Goal: Task Accomplishment & Management: Complete application form

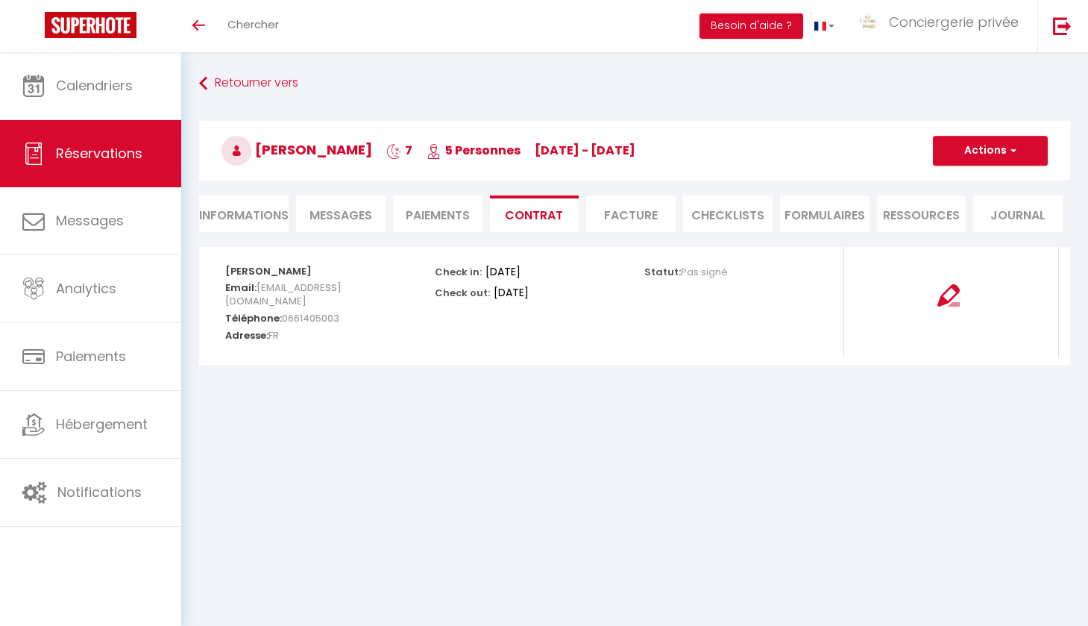
click at [363, 214] on span "Messages" at bounding box center [340, 215] width 63 height 17
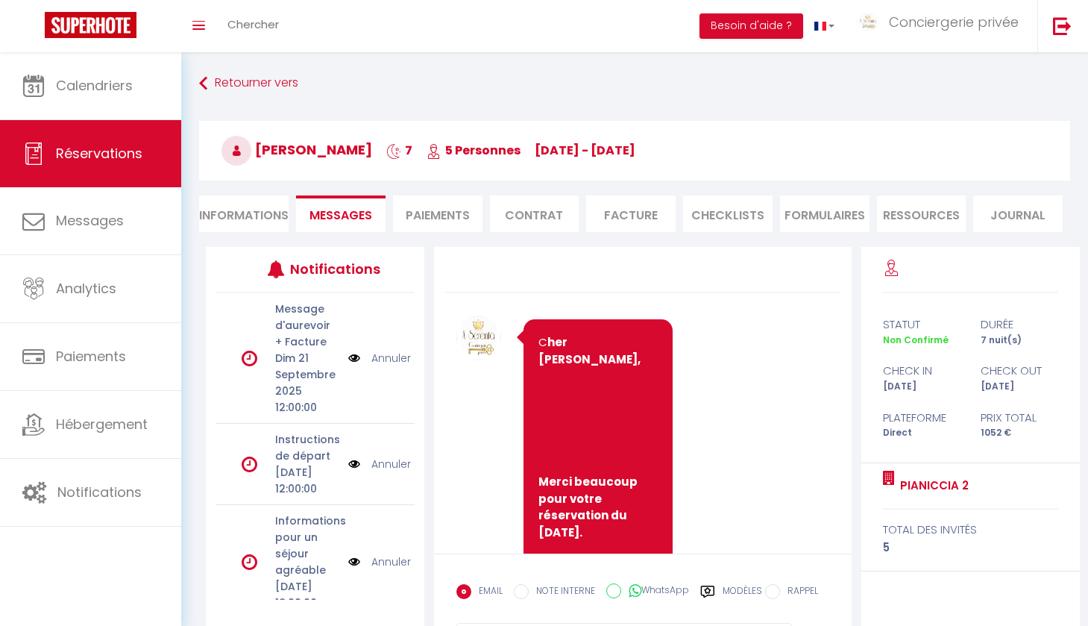
click at [363, 214] on span "Messages" at bounding box center [340, 215] width 63 height 17
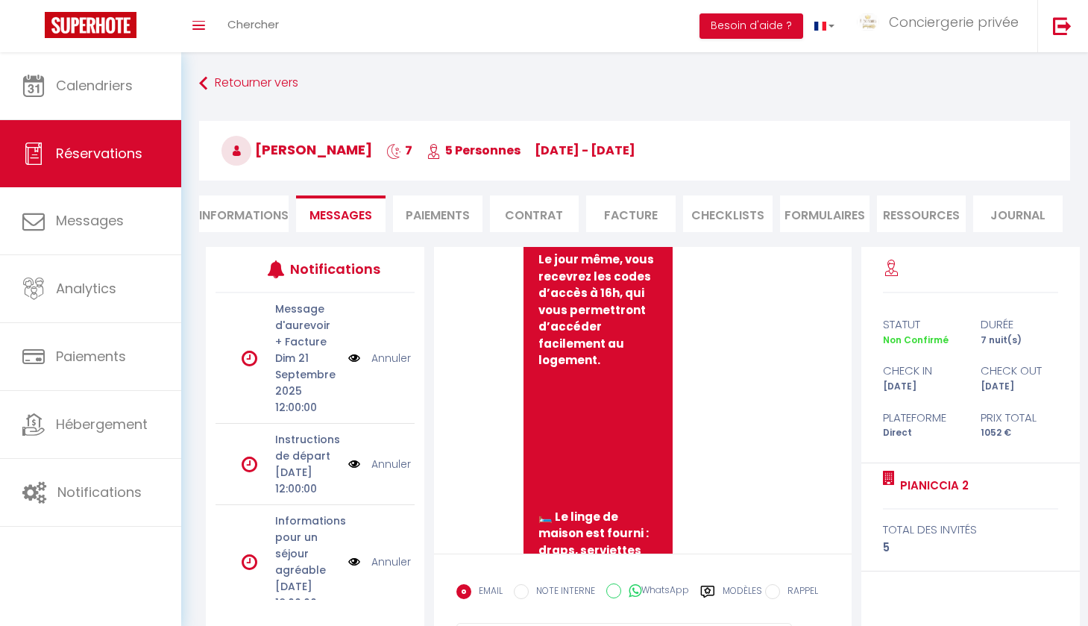
click at [550, 210] on li "Contrat" at bounding box center [534, 213] width 89 height 37
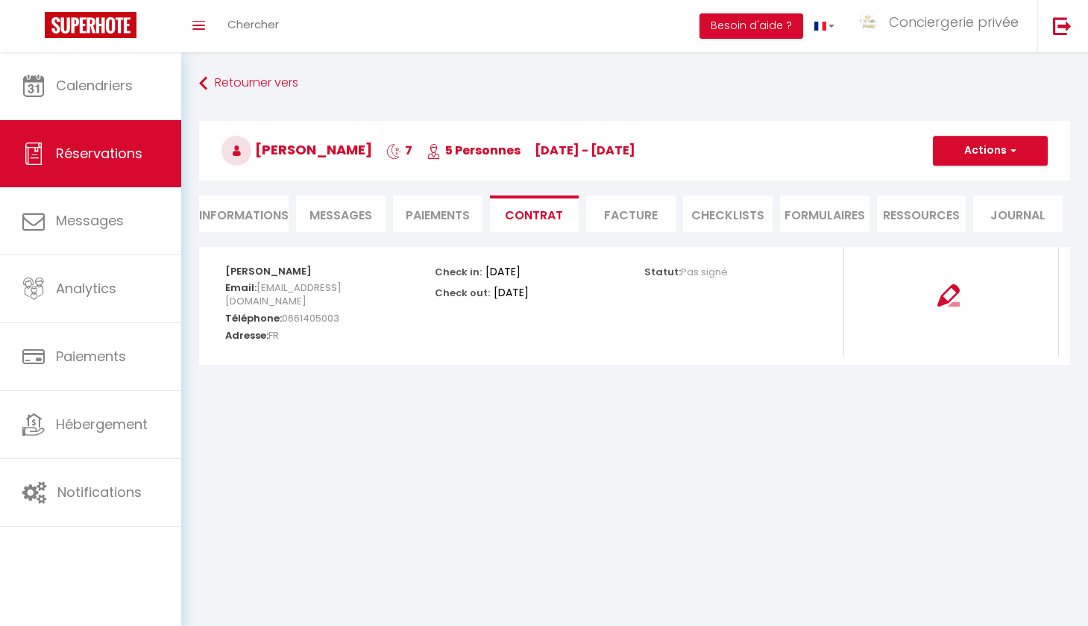
click at [990, 139] on button "Actions" at bounding box center [990, 151] width 115 height 30
click at [954, 198] on link "Envoyer le contrat" at bounding box center [978, 202] width 125 height 19
type input "[EMAIL_ADDRESS][DOMAIN_NAME]"
select select "fr"
type input "Votre contrat 6419121 - Pianiccia 2"
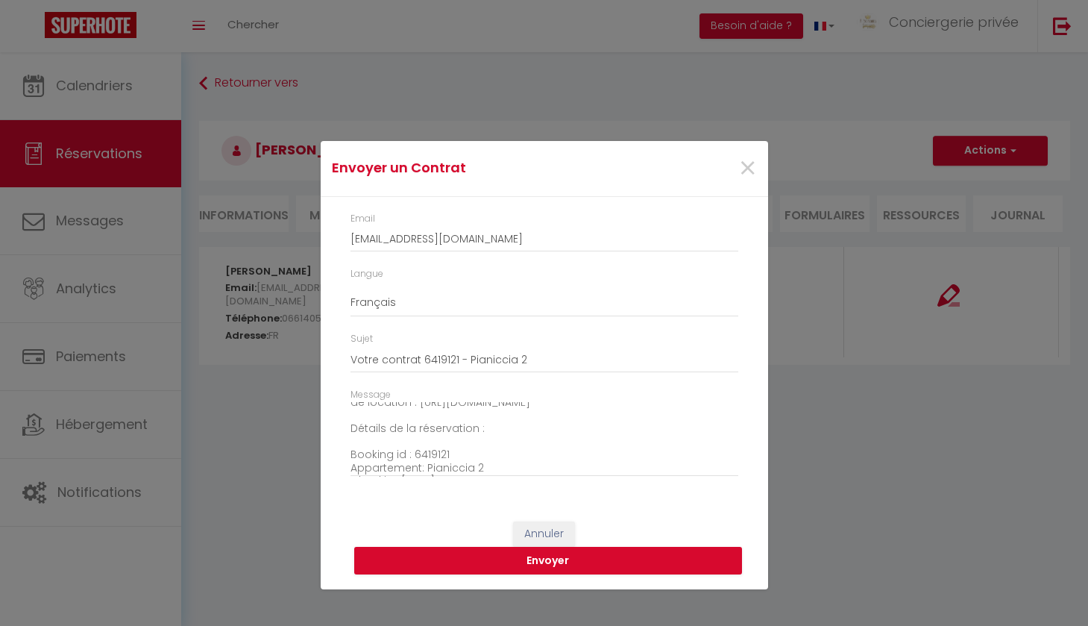
scroll to position [34, 0]
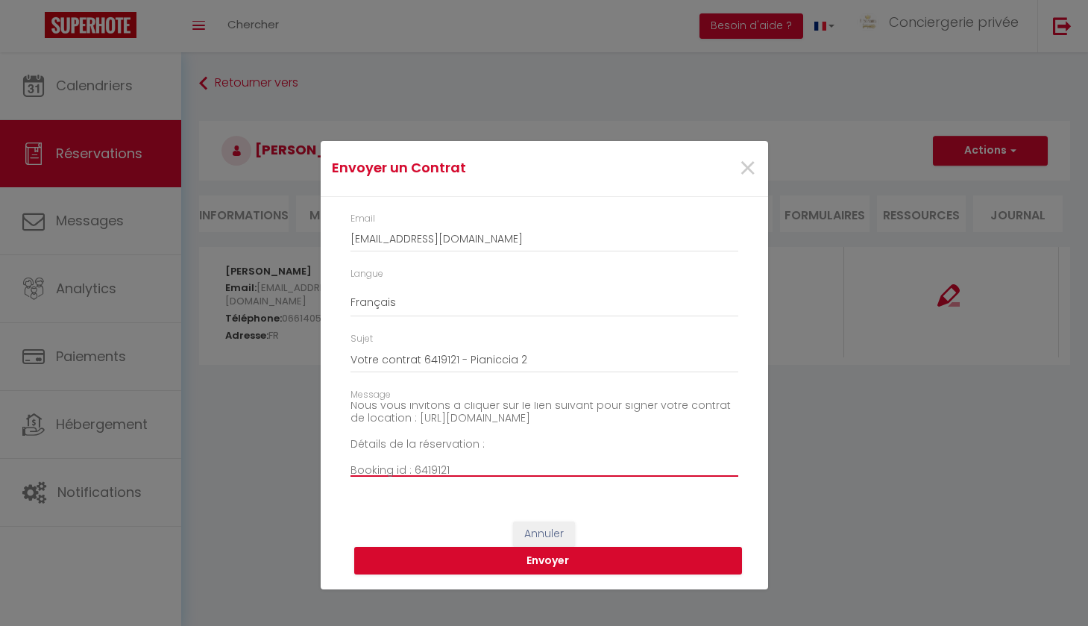
drag, startPoint x: 714, startPoint y: 416, endPoint x: 386, endPoint y: 402, distance: 327.6
click at [386, 402] on textarea "Bonjour, Nous vous invitons à cliquer sur le lien suivant pour signer votre con…" at bounding box center [544, 439] width 388 height 75
click at [406, 423] on textarea "Bonjour, Nous vous invitons à cliquer sur le lien suivant pour signer votre con…" at bounding box center [544, 439] width 388 height 75
paste textarea "👋 Lore ipsumdol sit amet conse adip. Elit seddoeius te incid utlab etdolor ma a…"
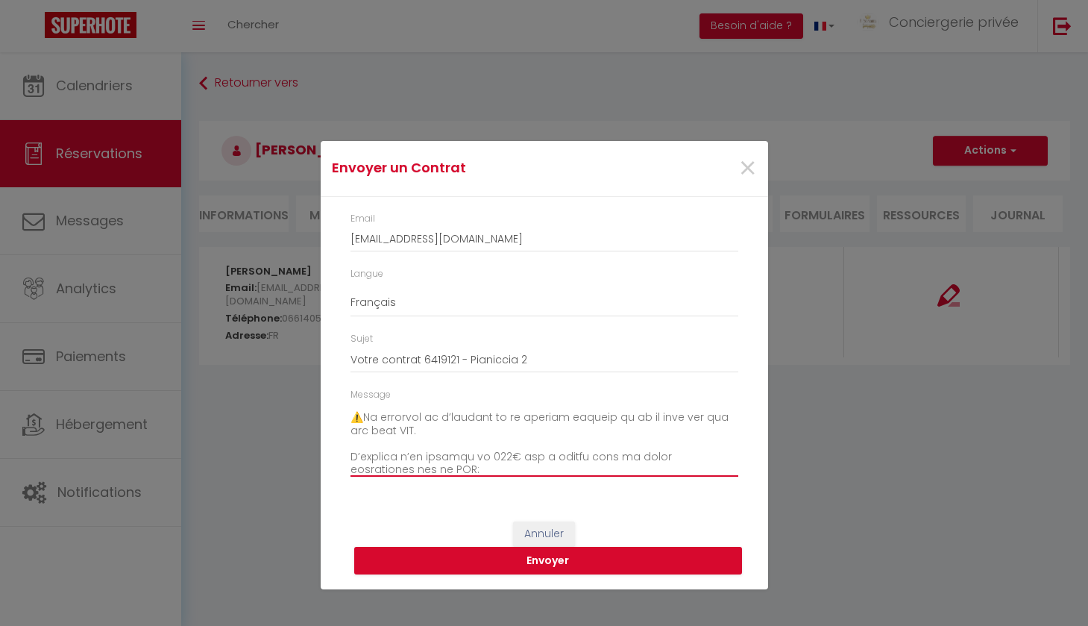
scroll to position [140, 0]
drag, startPoint x: 450, startPoint y: 431, endPoint x: 332, endPoint y: 416, distance: 119.5
click at [332, 416] on div "Email [EMAIL_ADDRESS][DOMAIN_NAME] Langue Anglais Français Espagnol Portugais S…" at bounding box center [544, 352] width 447 height 310
click at [514, 405] on textarea "Message" at bounding box center [544, 439] width 388 height 75
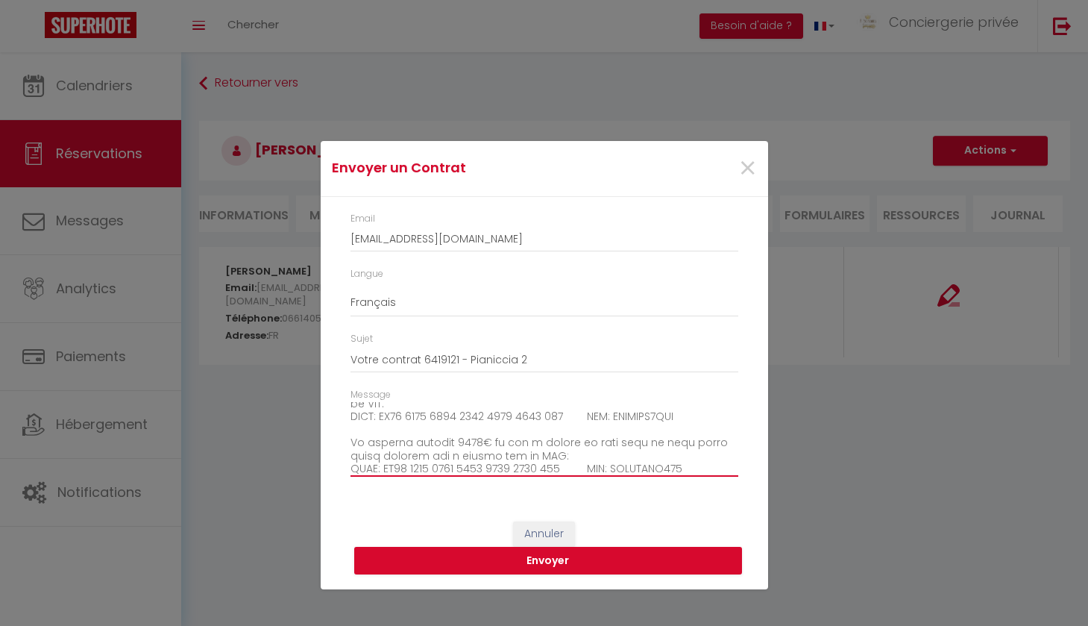
scroll to position [161, 0]
drag, startPoint x: 506, startPoint y: 453, endPoint x: 333, endPoint y: 414, distance: 176.5
click at [333, 414] on div "Email [EMAIL_ADDRESS][DOMAIN_NAME] Langue Anglais Français Espagnol Portugais S…" at bounding box center [544, 352] width 447 height 310
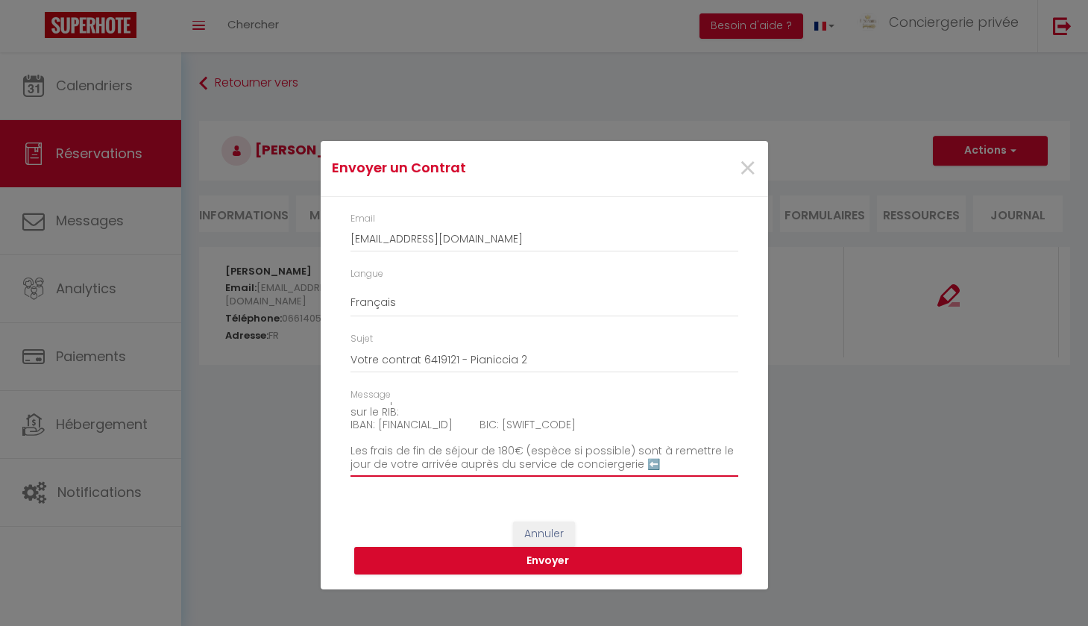
scroll to position [165, 0]
click at [508, 435] on textarea "Bonjour 👋 Nous espérons que vous allez bien. Vous trouverez ci joint votre cont…" at bounding box center [544, 439] width 388 height 75
drag, startPoint x: 627, startPoint y: 436, endPoint x: 523, endPoint y: 441, distance: 103.7
click at [523, 441] on textarea "Bonjour 👋 Nous espérons que vous allez bien. Vous trouverez ci joint votre cont…" at bounding box center [544, 439] width 388 height 75
click at [608, 441] on textarea "Bonjour 👋 Nous espérons que vous allez bien. Vous trouverez ci joint votre cont…" at bounding box center [544, 439] width 388 height 75
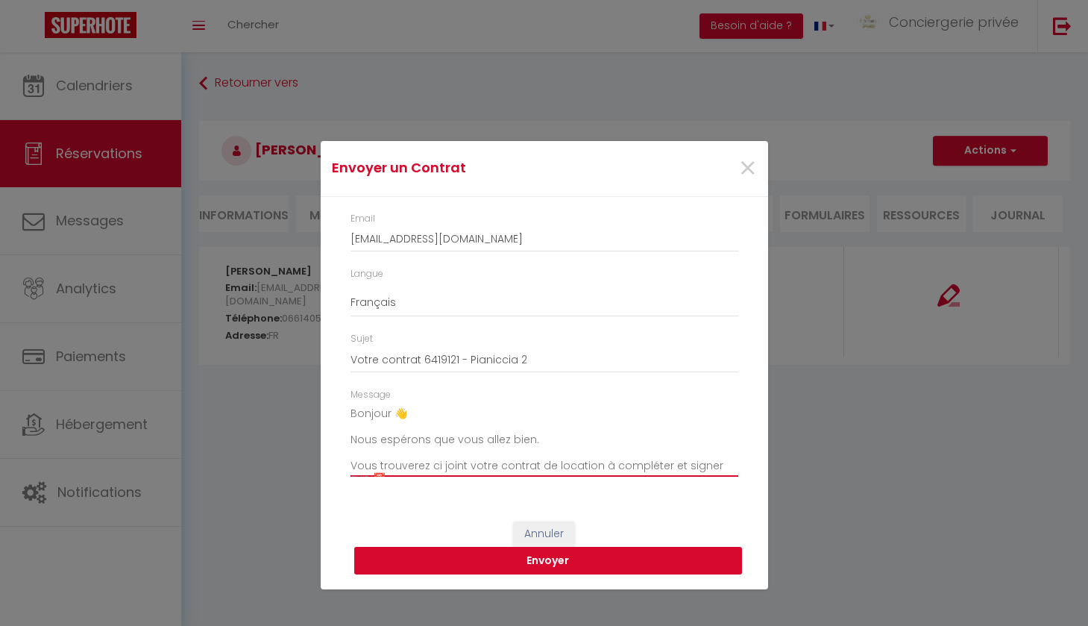
scroll to position [0, 0]
type textarea "Bonjour 👋 Nous espérons que vous allez bien. Vous trouverez ci joint votre cont…"
click at [561, 559] on button "Envoyer" at bounding box center [548, 561] width 388 height 28
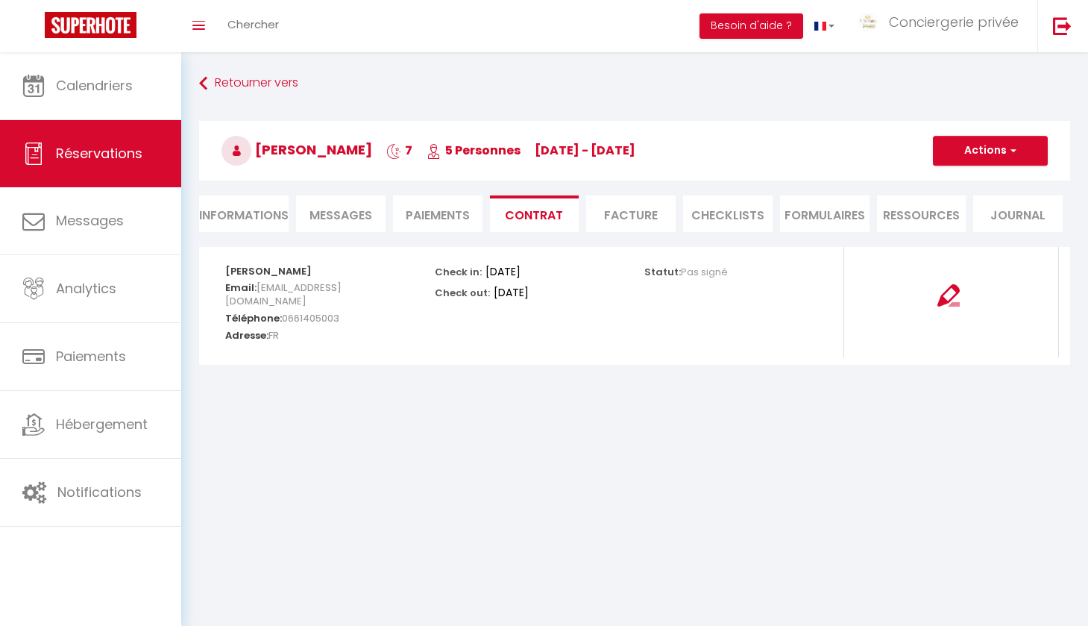
click at [34, 155] on icon at bounding box center [33, 153] width 22 height 22
select select "not_cancelled"
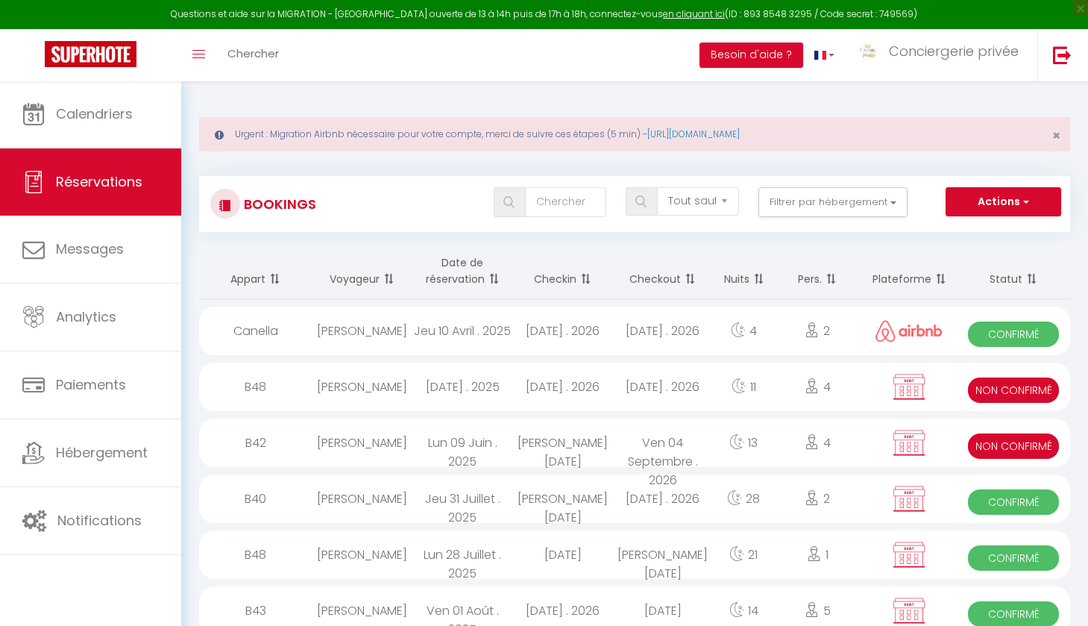
click at [1017, 198] on button "Actions" at bounding box center [1002, 202] width 115 height 30
click at [966, 232] on link "Nouvelle Réservation" at bounding box center [981, 233] width 160 height 19
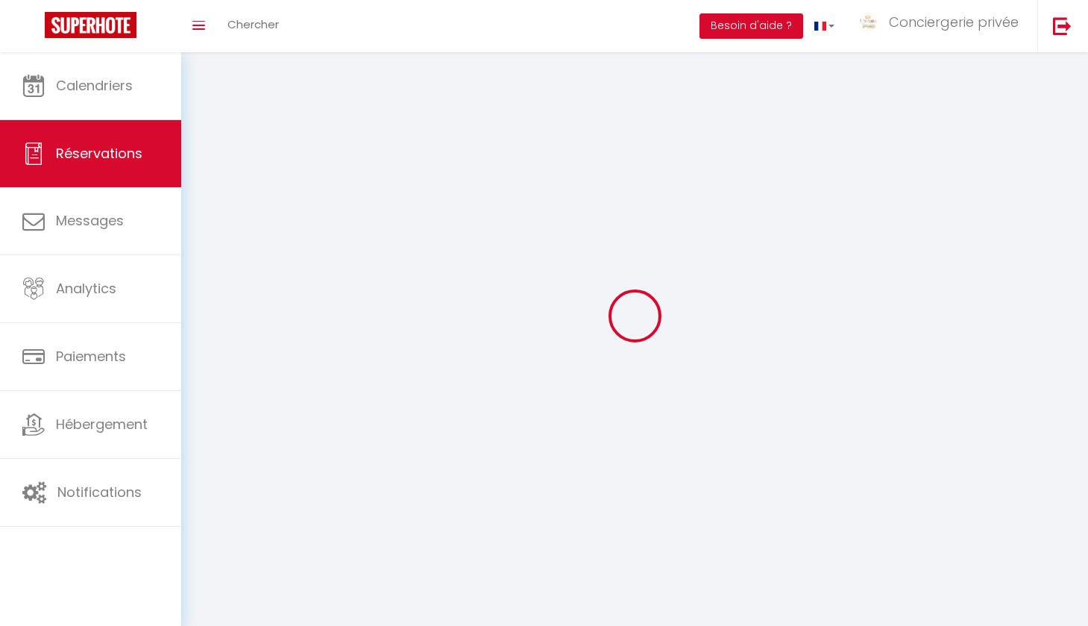
select select
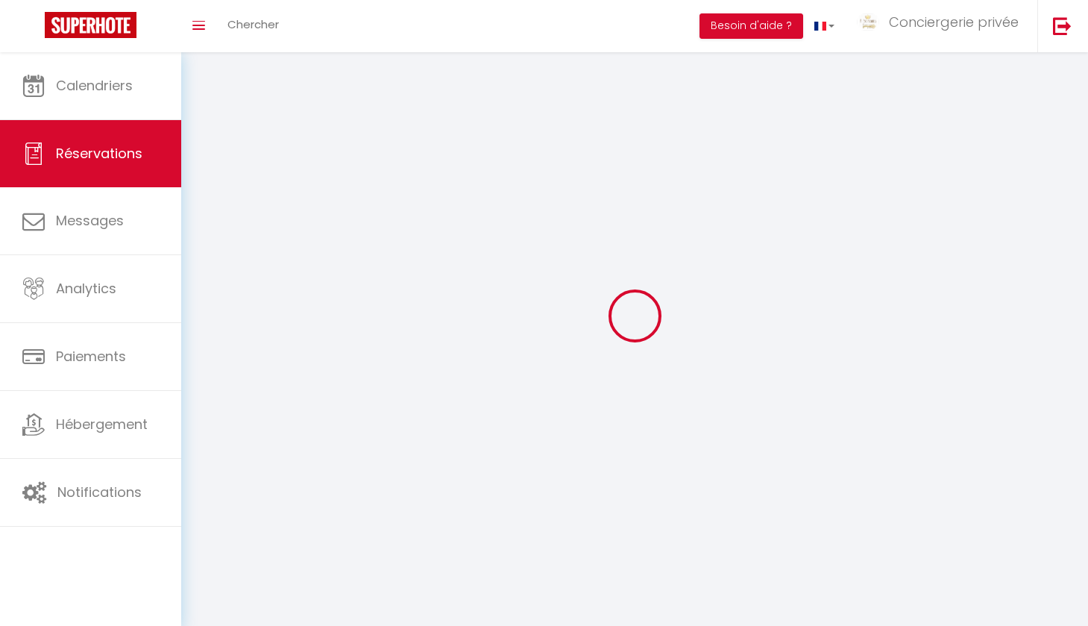
select select
checkbox input "false"
select select
select select "54"
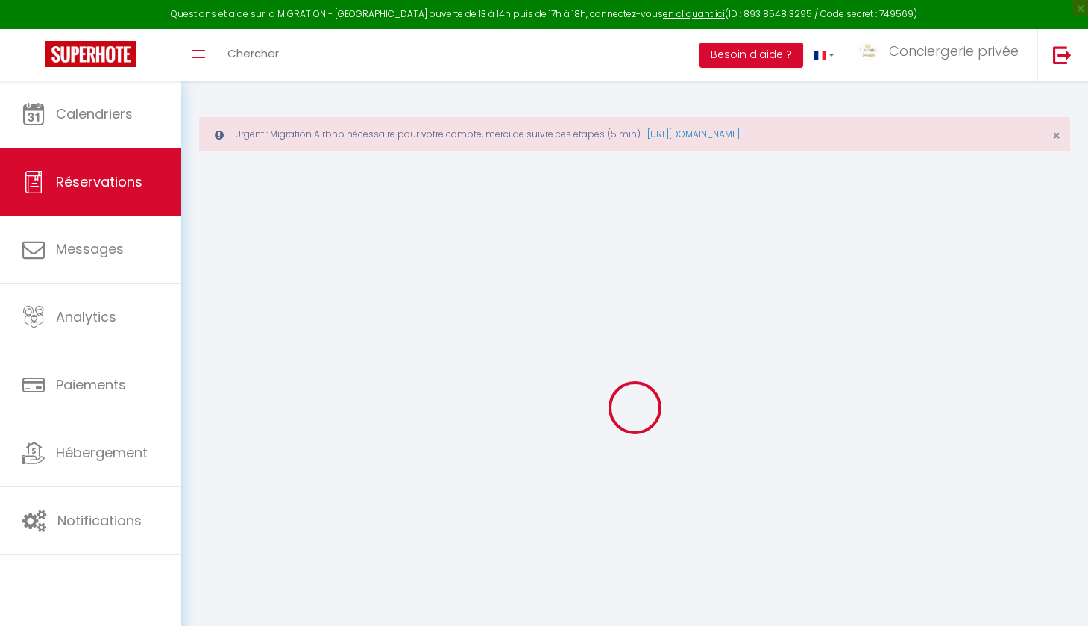
select select
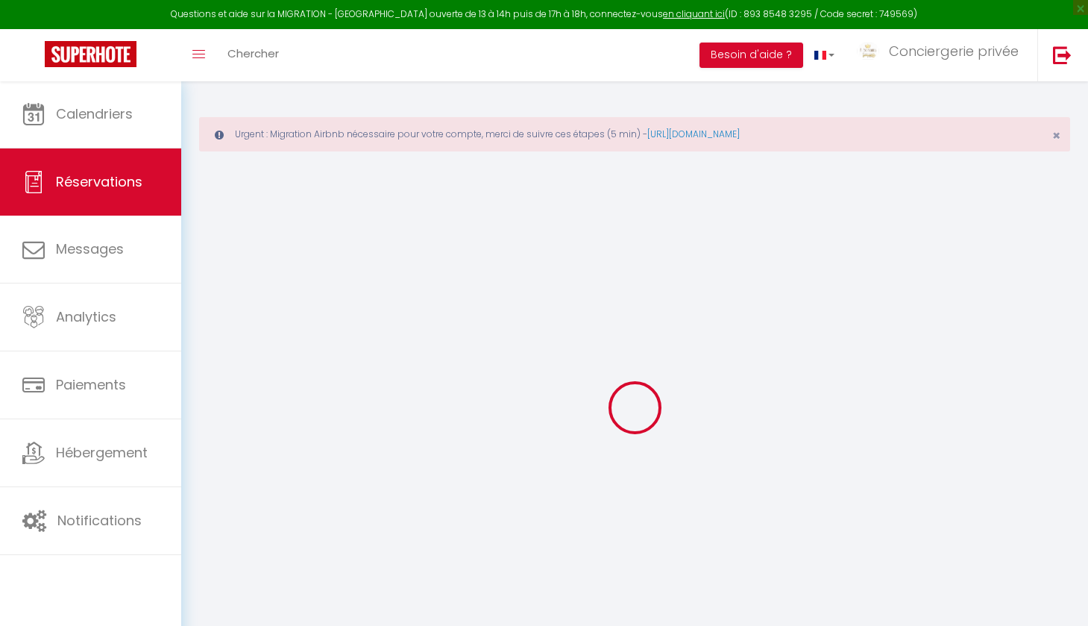
select select
checkbox input "false"
select select
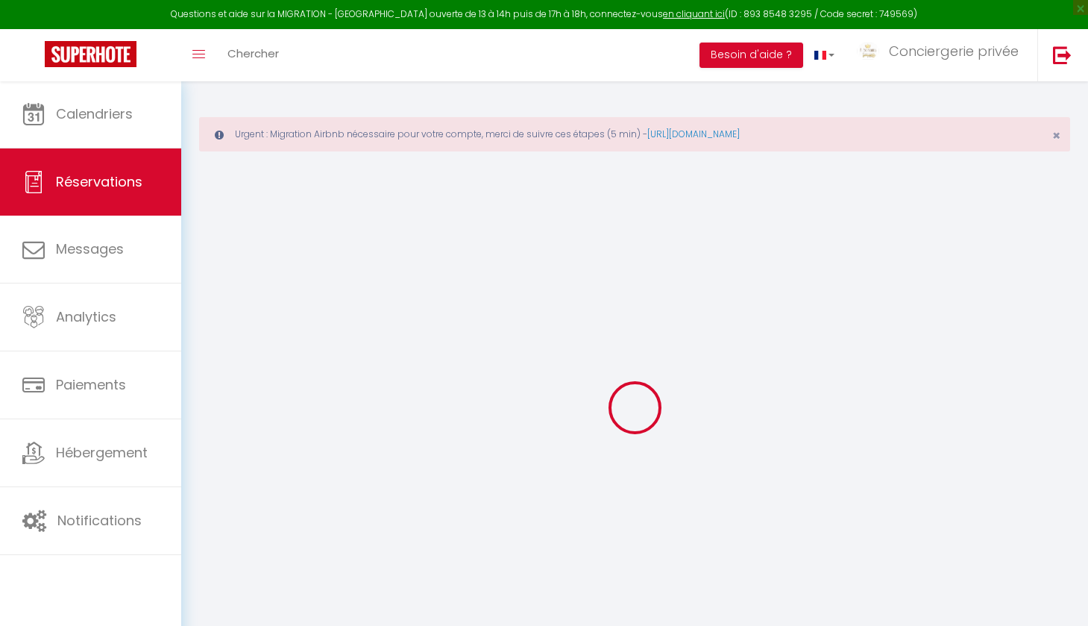
select select
checkbox input "false"
select select
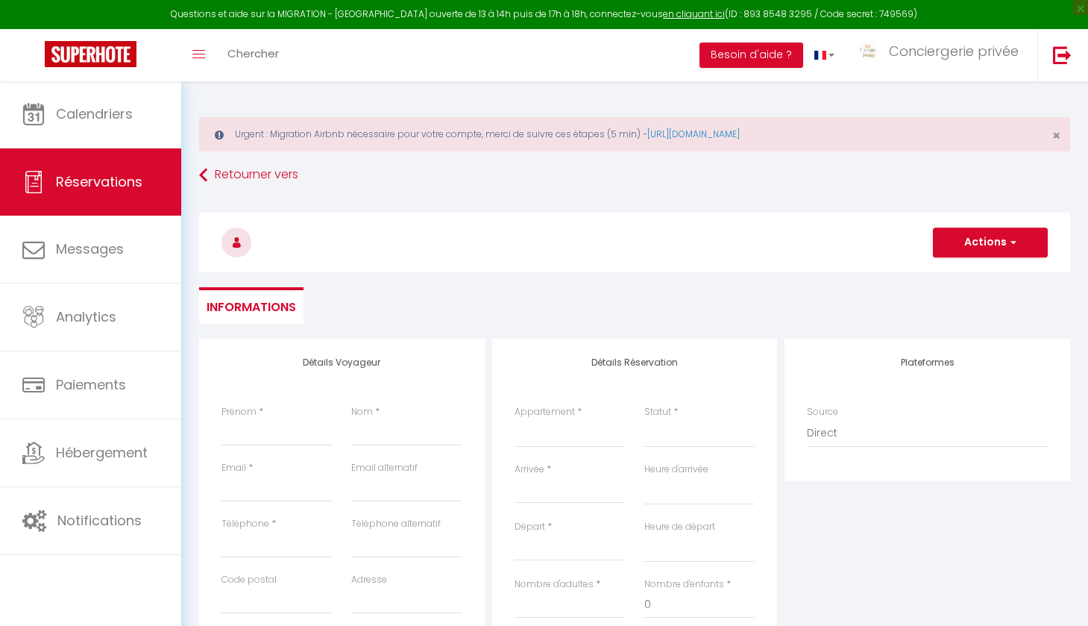
select select
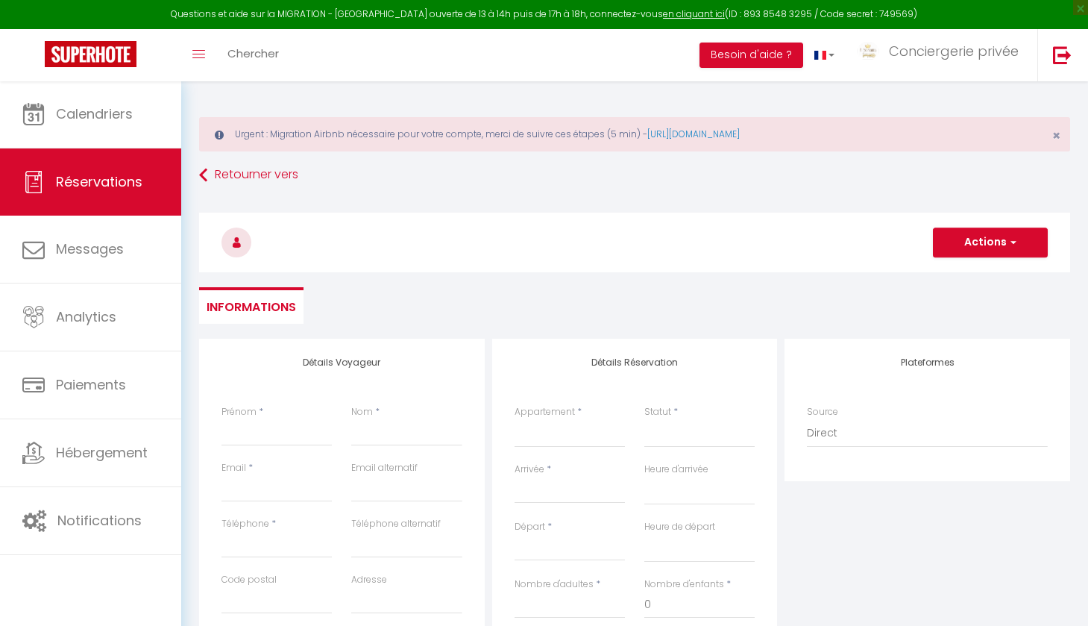
checkbox input "false"
select select
type input "A"
select select
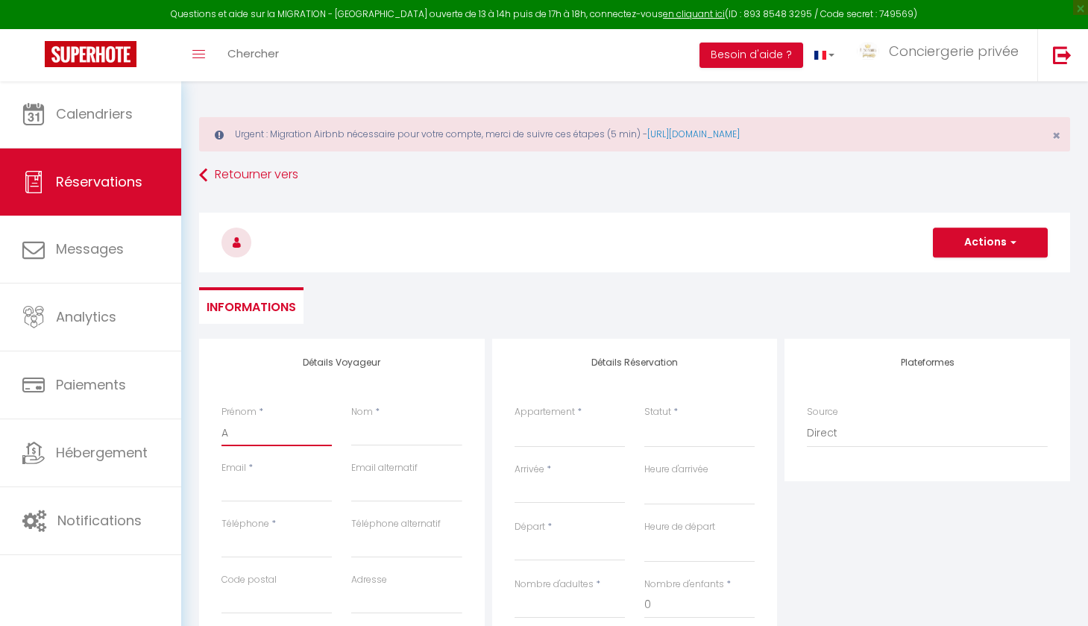
select select
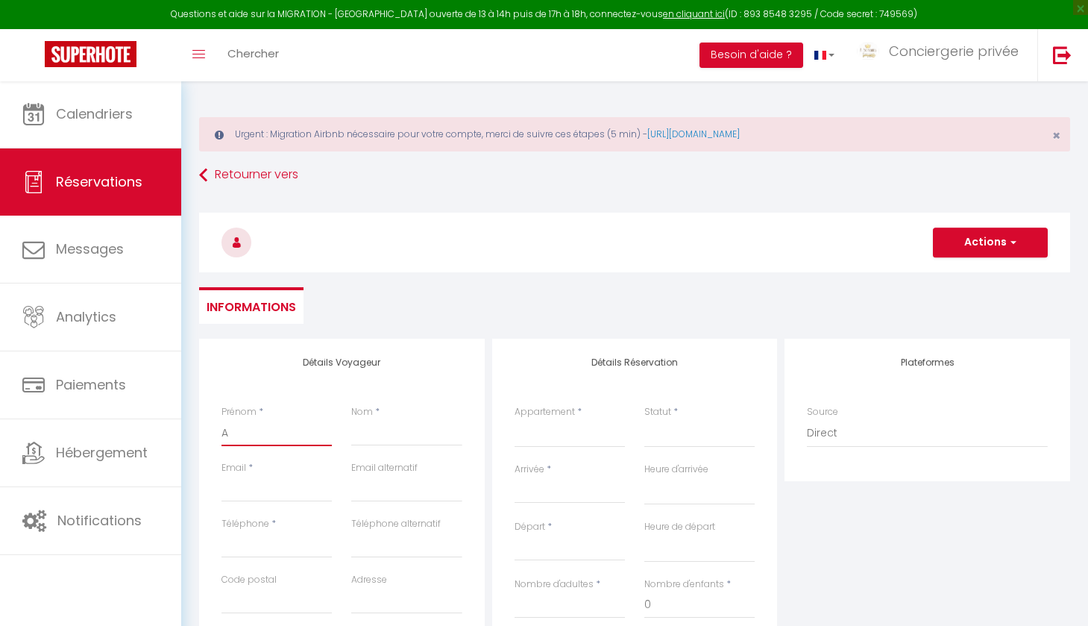
select select
checkbox input "false"
type input "Al"
select select
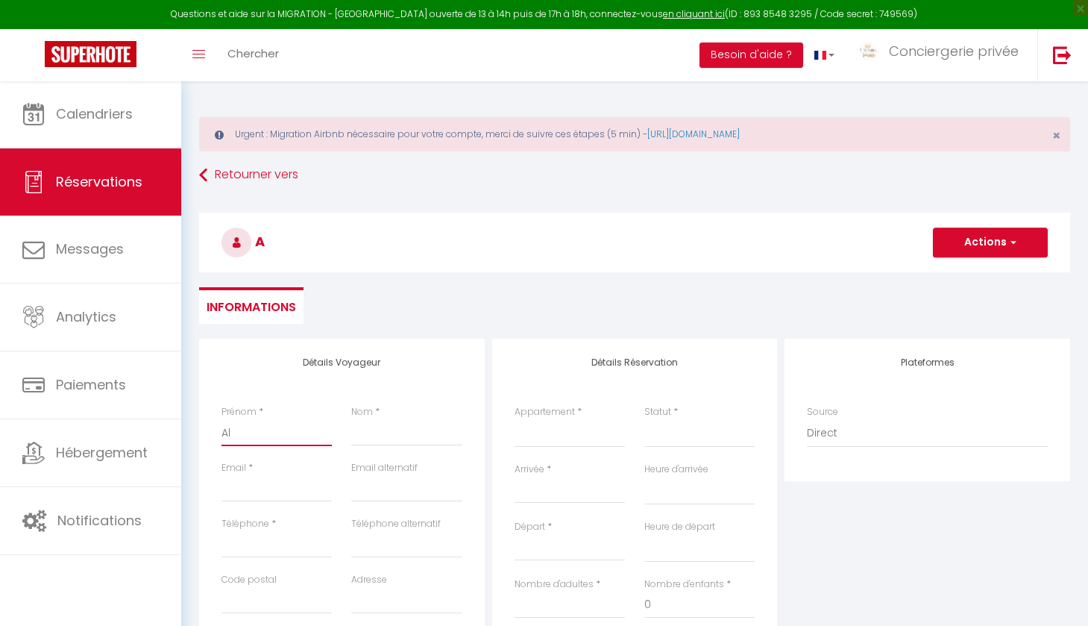
select select
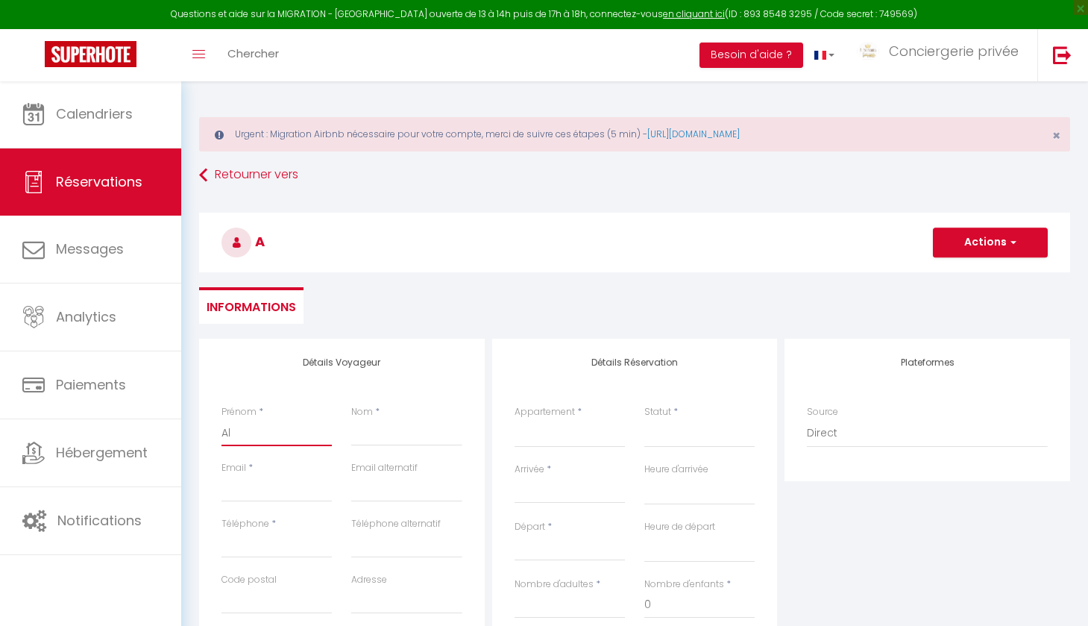
checkbox input "false"
type input "Ale"
select select
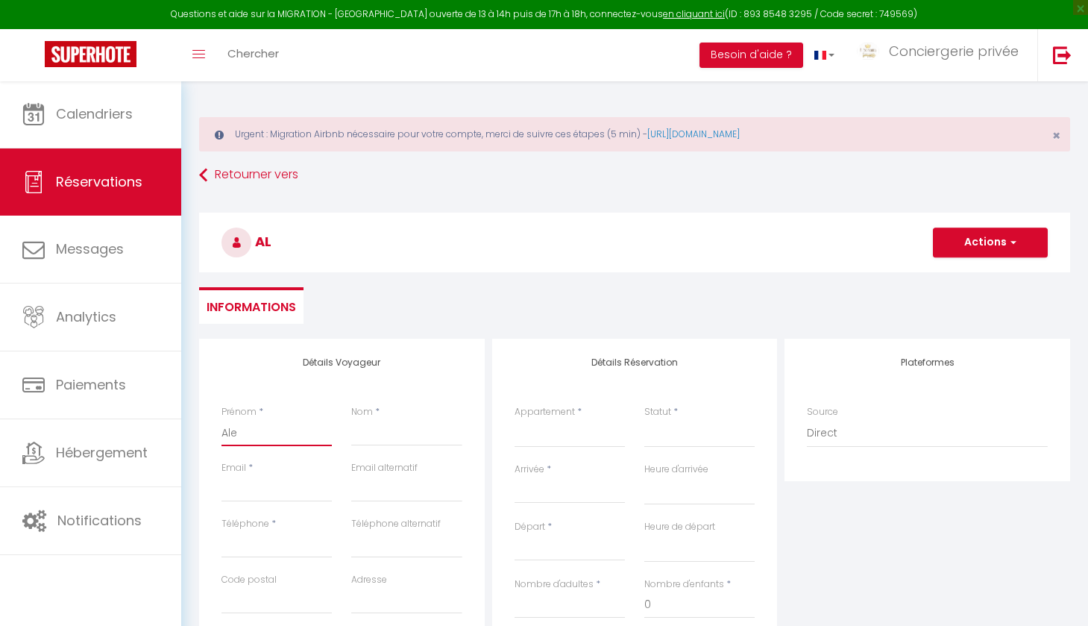
select select
checkbox input "false"
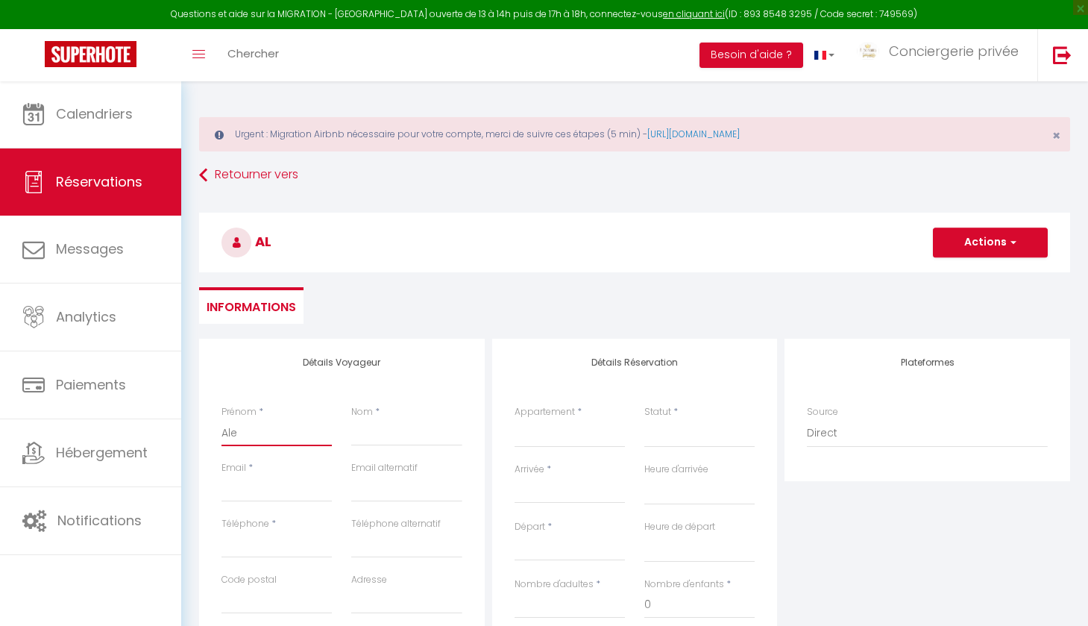
type input "[PERSON_NAME]"
select select
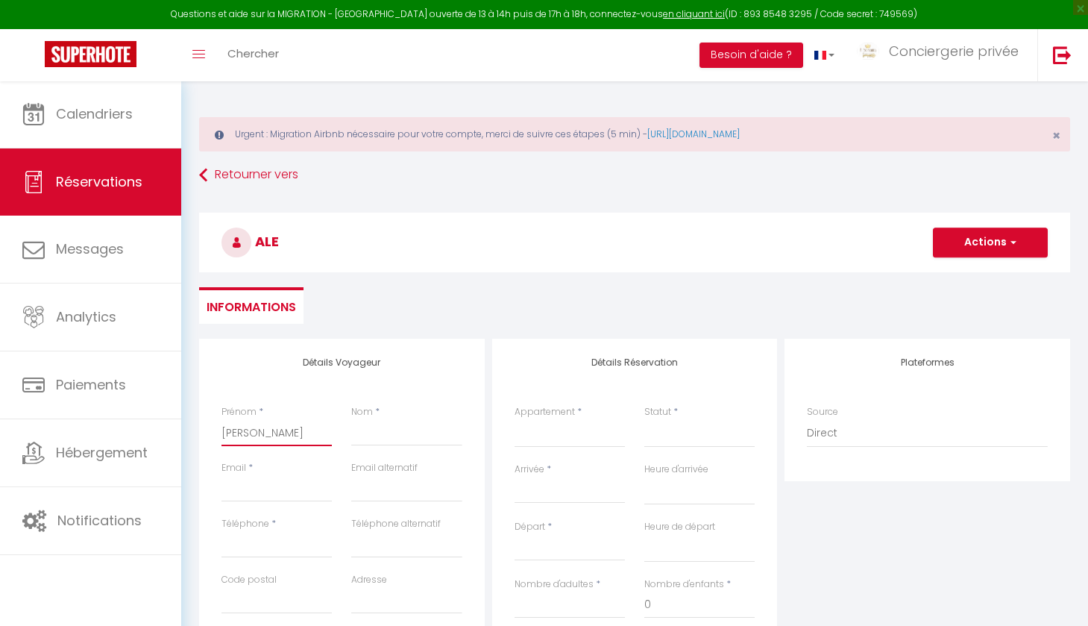
select select
checkbox input "false"
type input "Alexa"
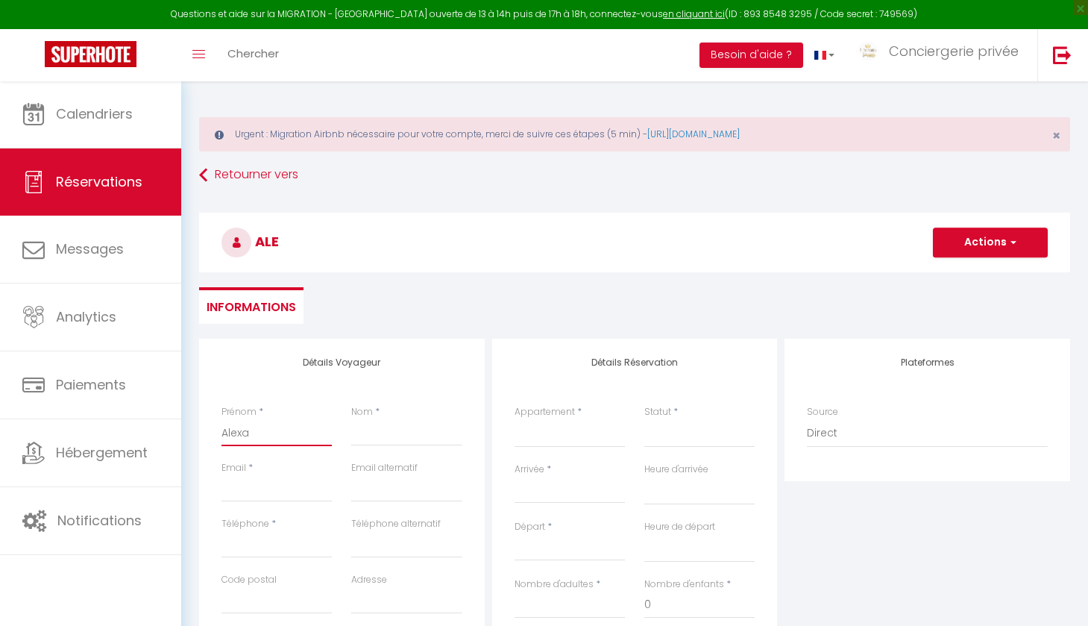
select select
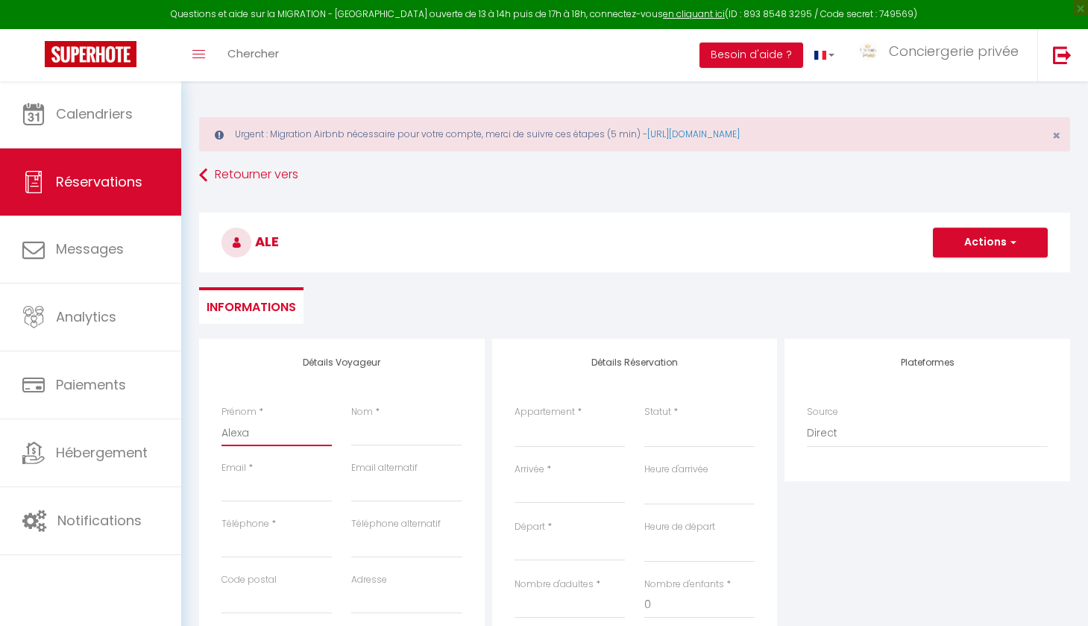
select select
checkbox input "false"
type input "Alexan"
select select
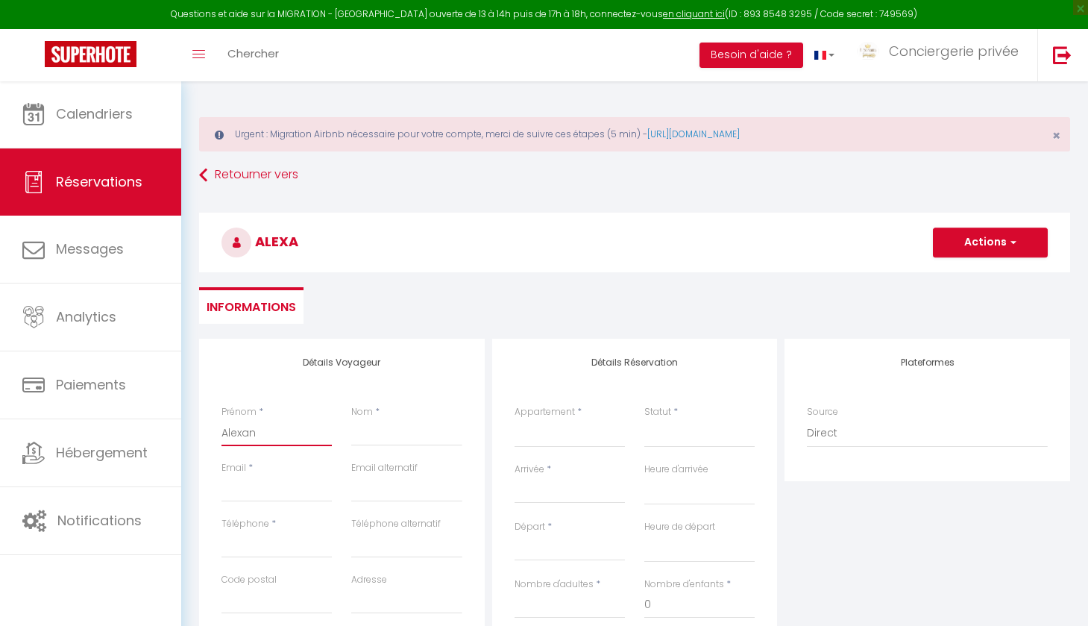
select select
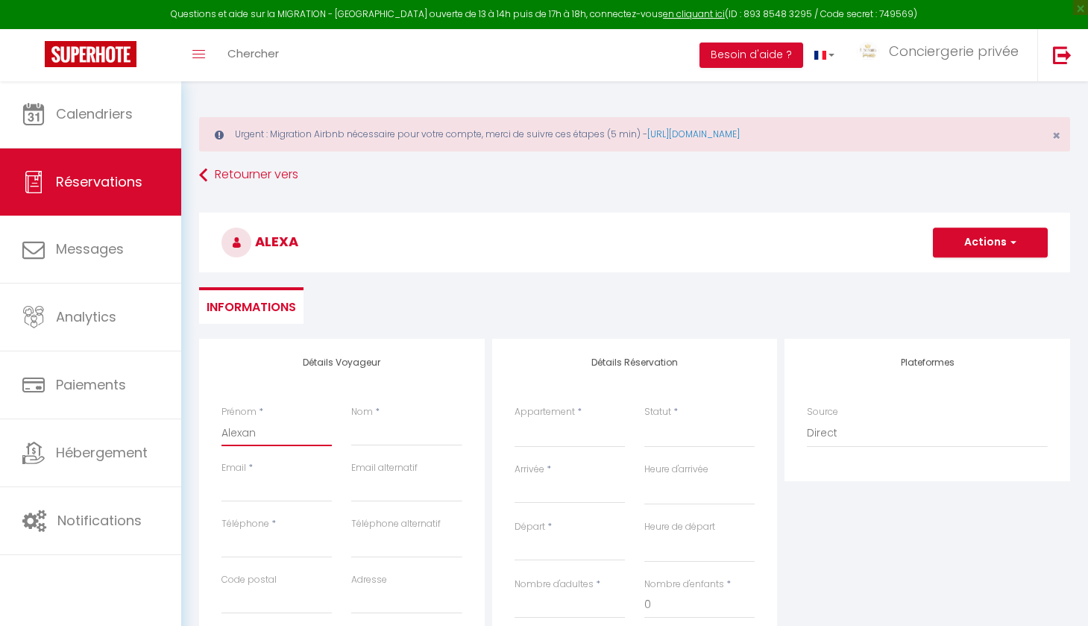
select select
checkbox input "false"
type input "Alexand"
select select
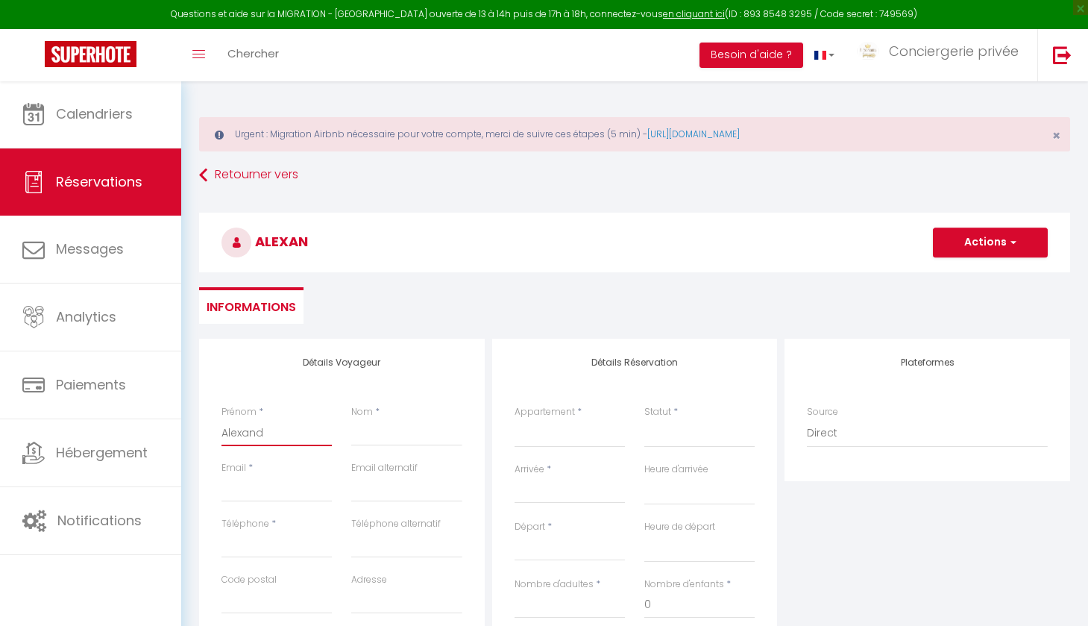
select select
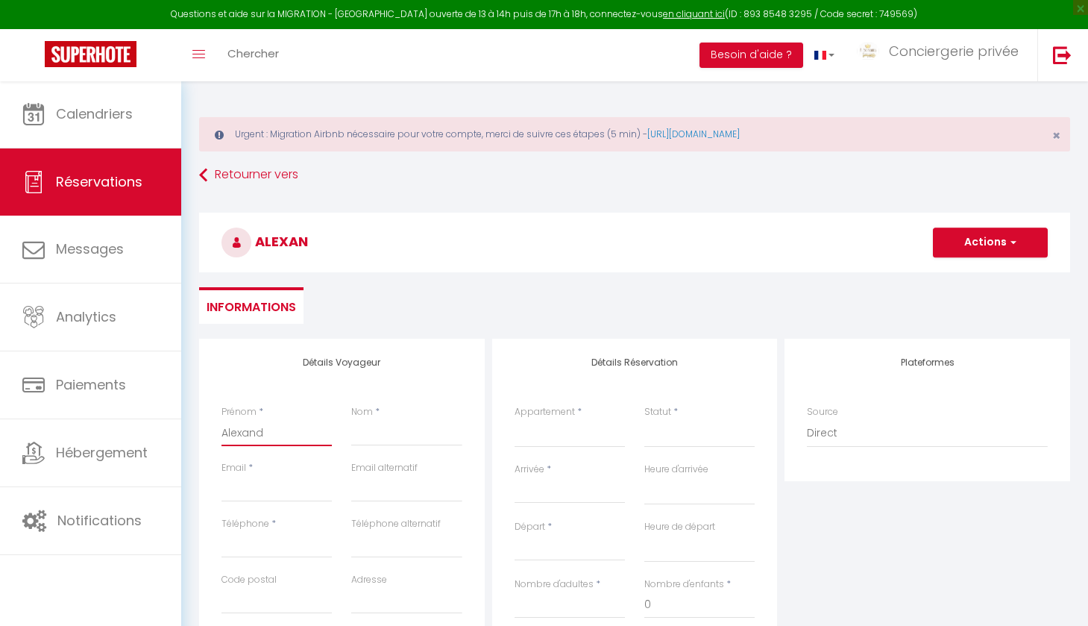
checkbox input "false"
type input "[PERSON_NAME]"
select select
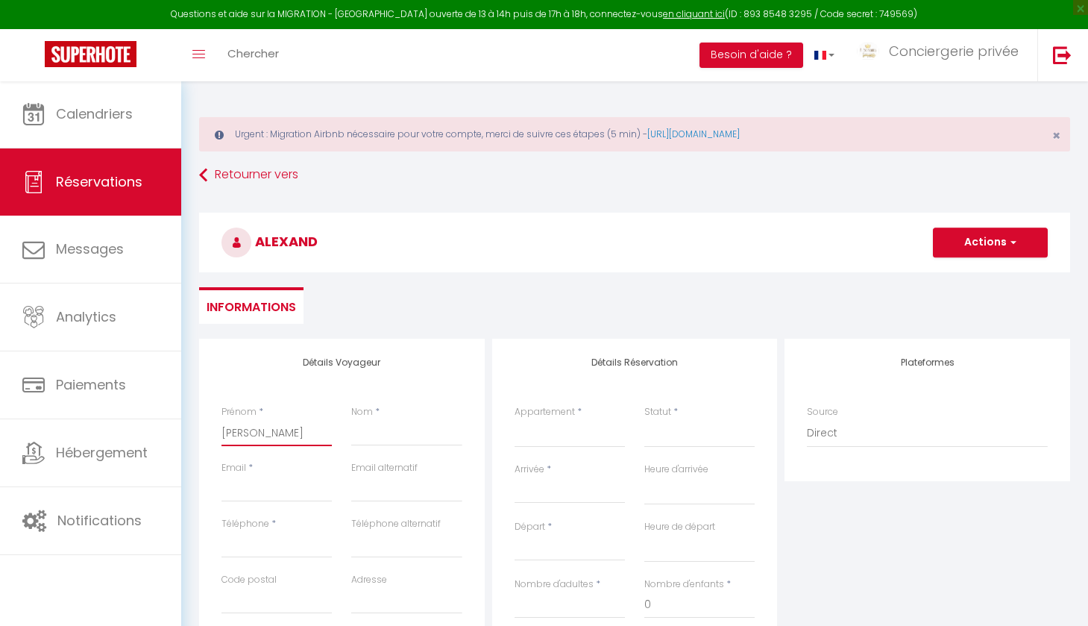
select select
checkbox input "false"
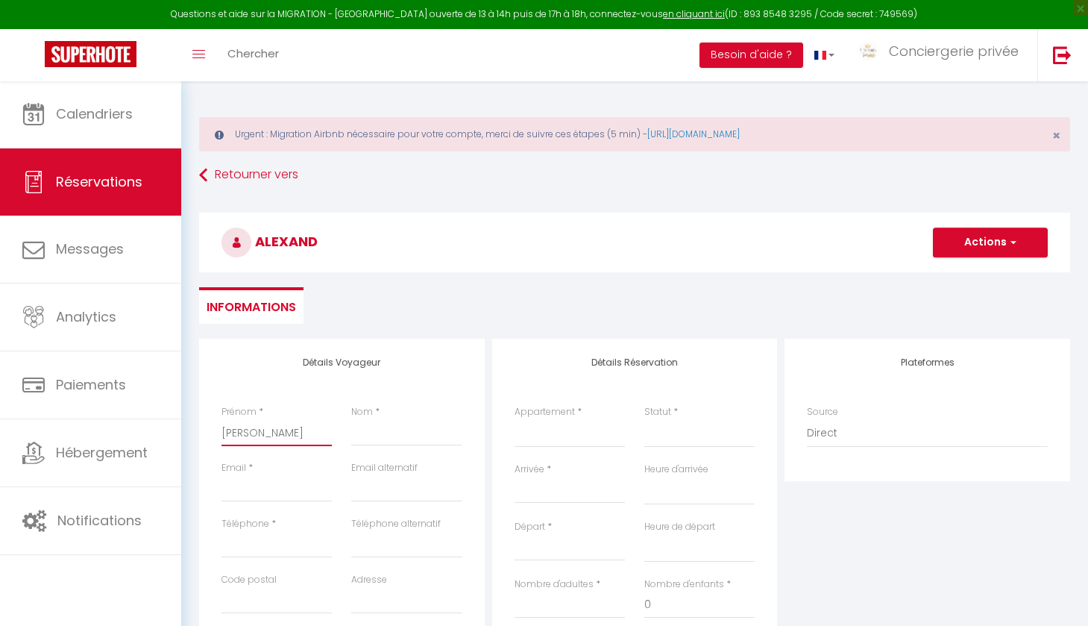
type input "[PERSON_NAME]"
select select
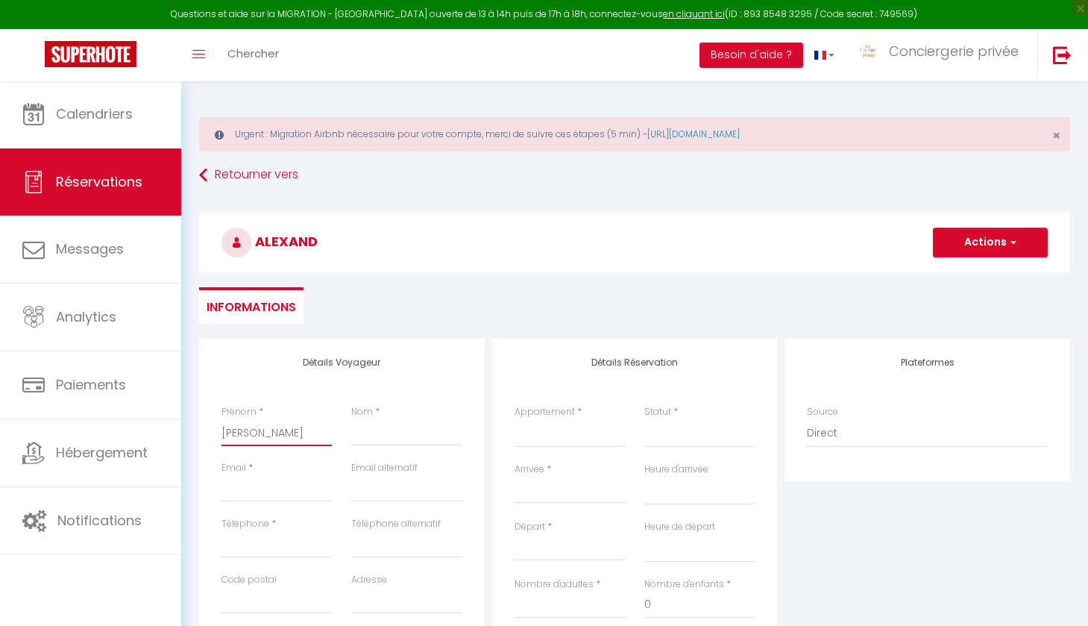
select select
checkbox input "false"
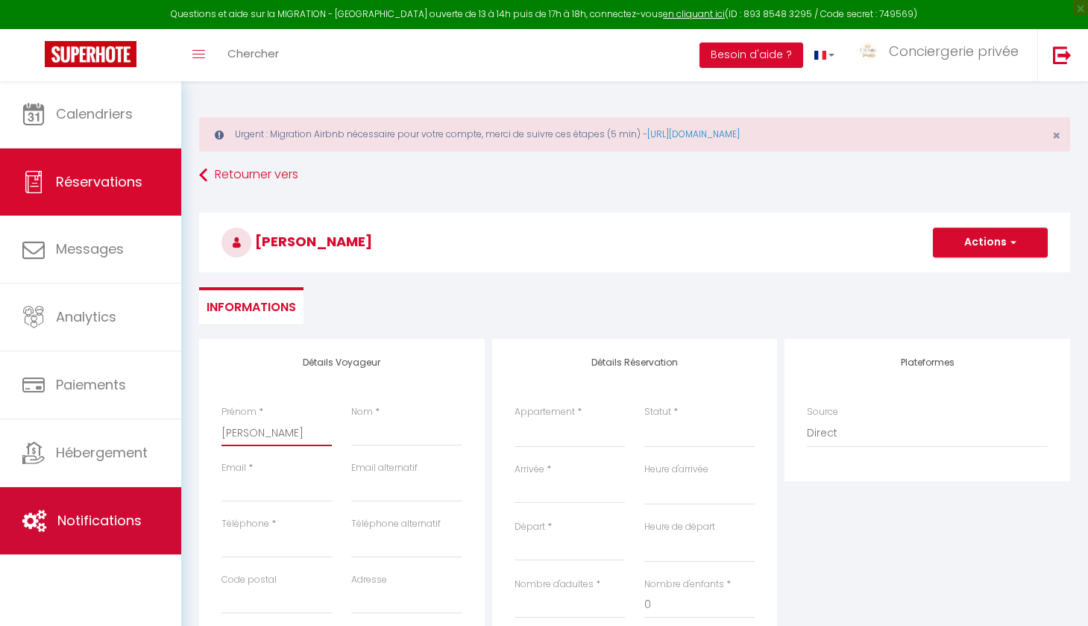
type input "[PERSON_NAME]"
click at [101, 517] on span "Notifications" at bounding box center [99, 520] width 84 height 19
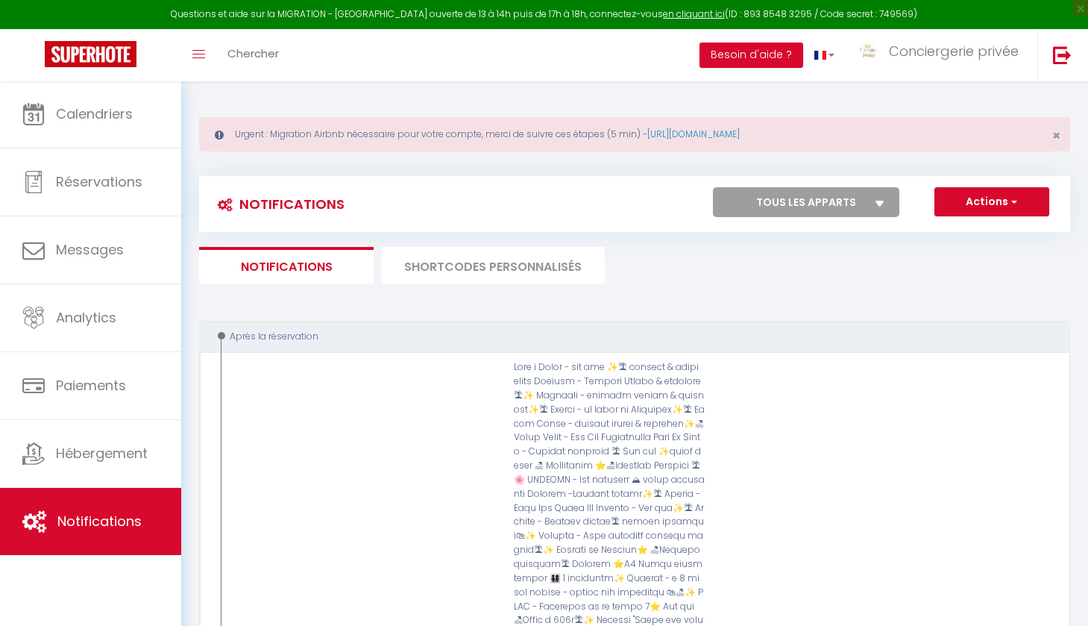
click at [1012, 201] on span "button" at bounding box center [1012, 201] width 9 height 15
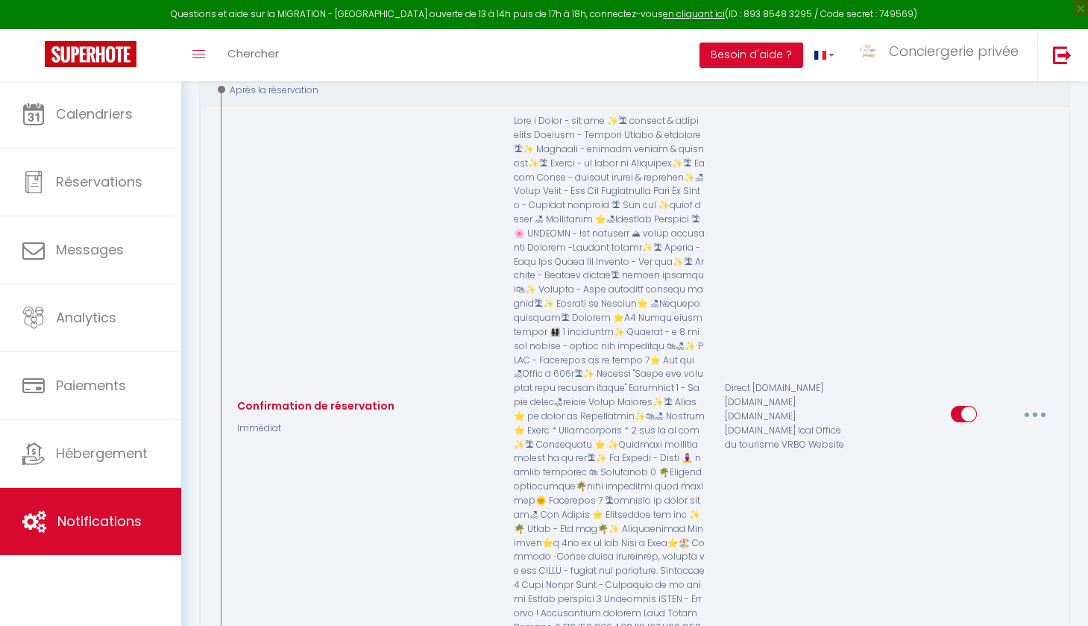
scroll to position [317, 0]
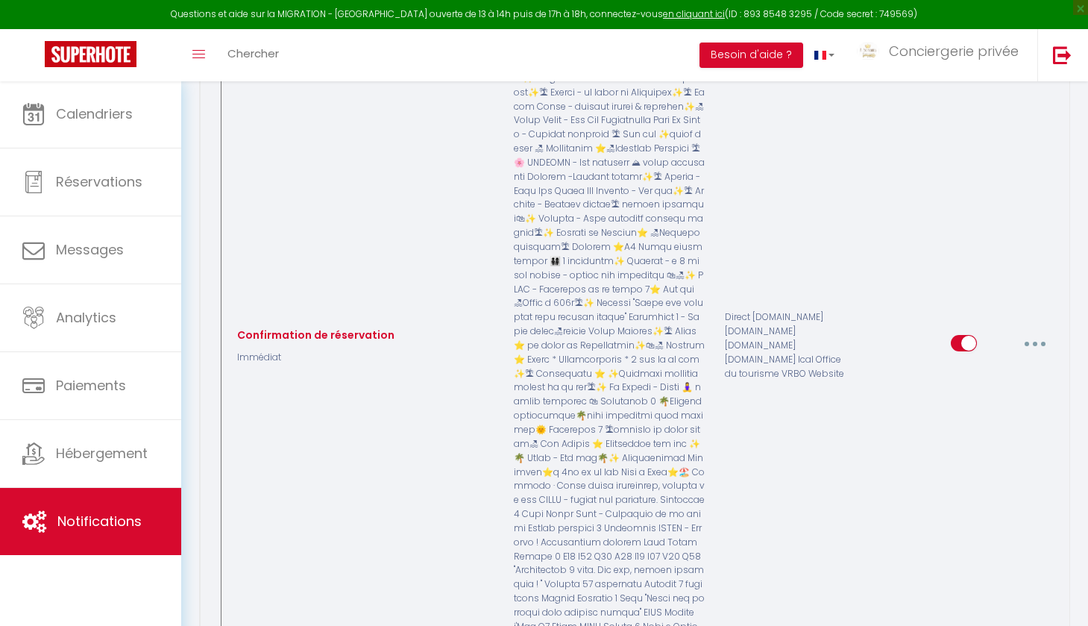
click at [877, 448] on div "Editer Dupliquer Tester Supprimer" at bounding box center [960, 345] width 211 height 604
click at [1041, 331] on button "button" at bounding box center [1035, 343] width 42 height 24
click at [984, 391] on link "Dupliquer" at bounding box center [996, 403] width 110 height 25
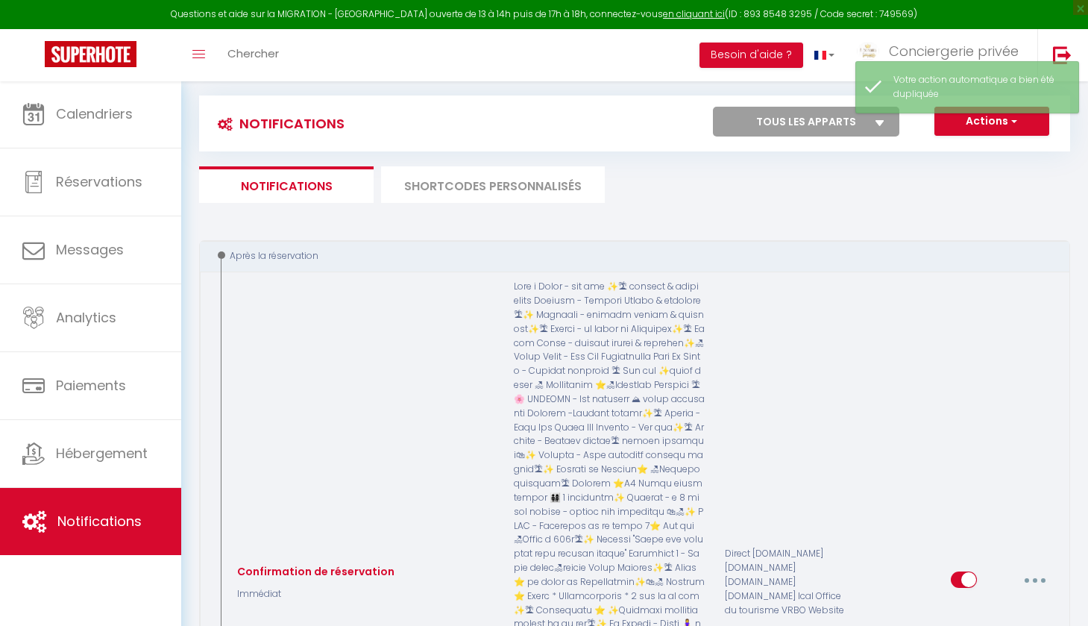
checkbox input "false"
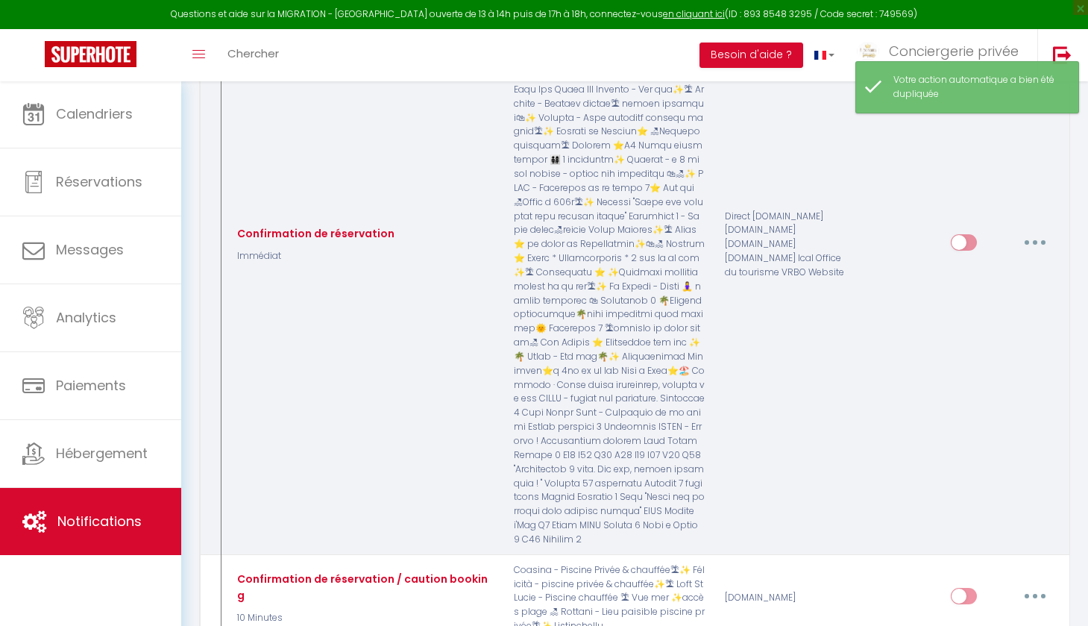
scroll to position [1011, 0]
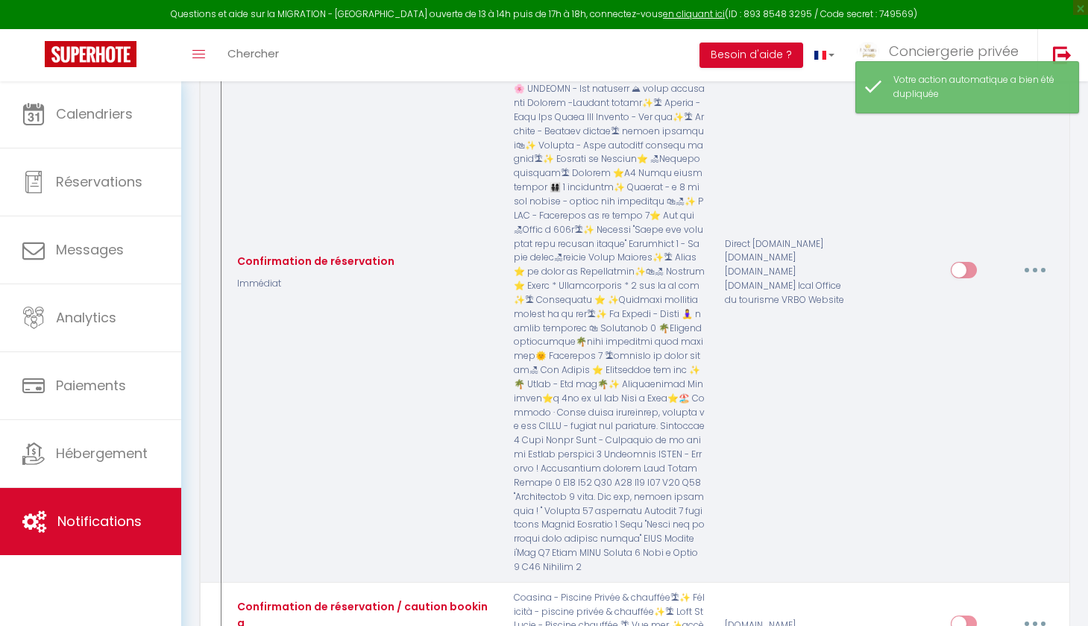
click at [957, 262] on input "checkbox" at bounding box center [964, 273] width 26 height 22
checkbox input "true"
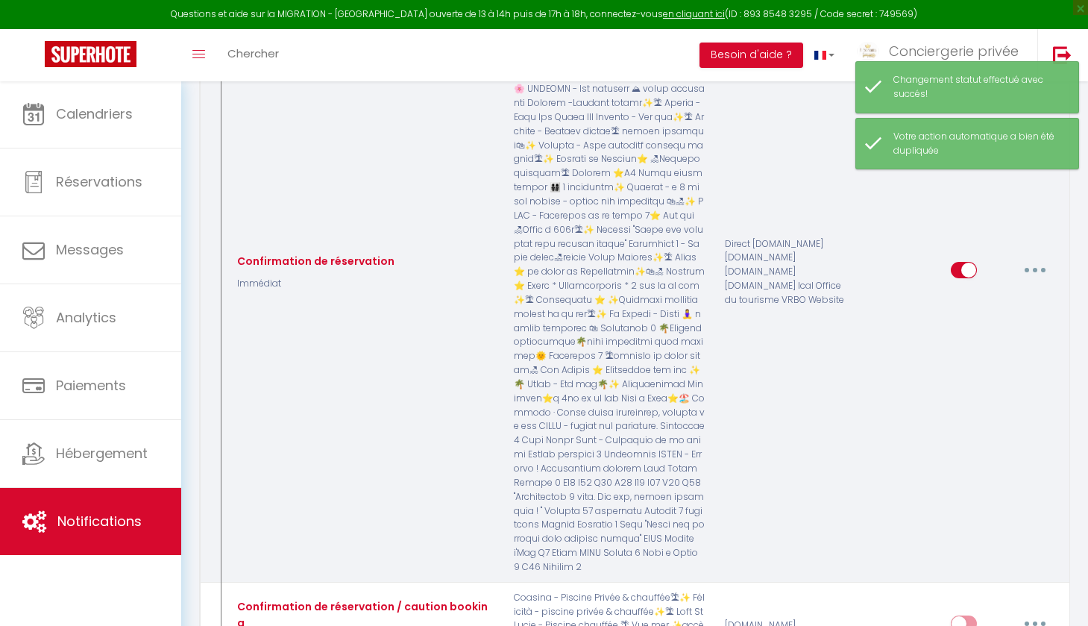
click at [1026, 258] on button "button" at bounding box center [1035, 270] width 42 height 24
click at [993, 291] on link "Editer" at bounding box center [996, 303] width 110 height 25
type input "Confirmation de réservation"
select select "Immédiat"
select select
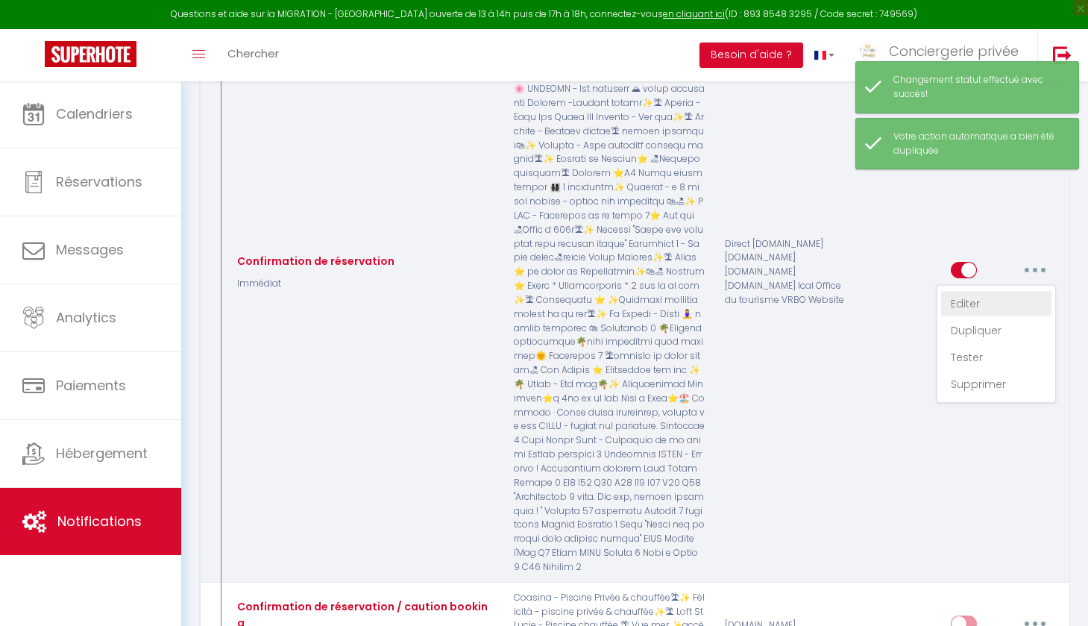
checkbox input "true"
checkbox input "false"
radio input "true"
type input "Confirmation de réservation - [BOOKING:ID] - [GUEST:FIRST_NAME] [GUEST:LAST_NAM…"
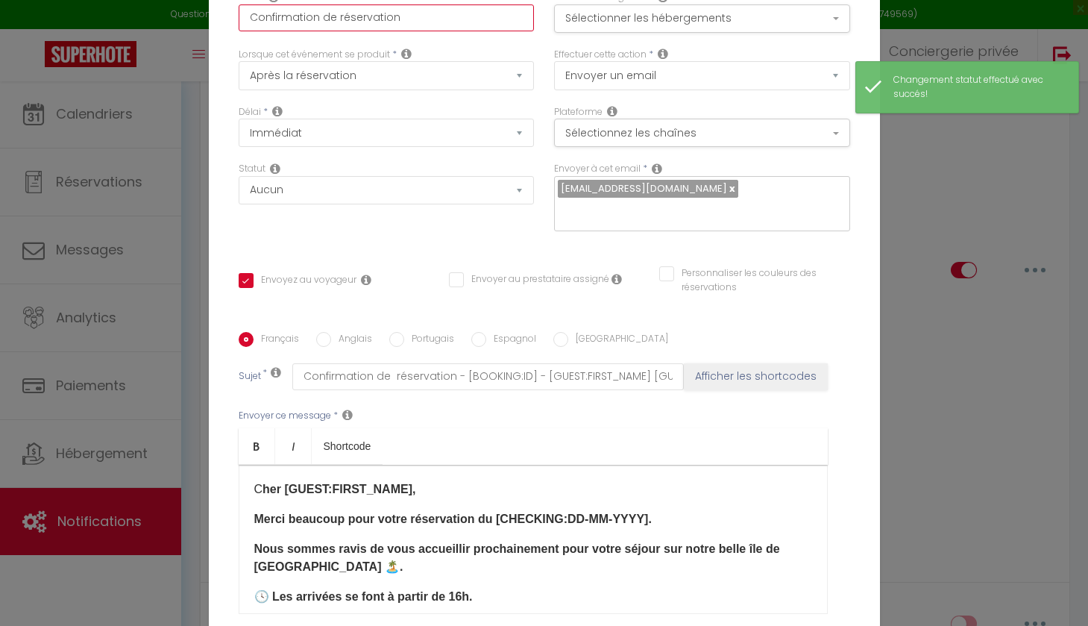
click at [434, 19] on input "Confirmation de réservation" at bounding box center [387, 17] width 296 height 27
type input "Confirmation de réservation"
checkbox input "true"
checkbox input "false"
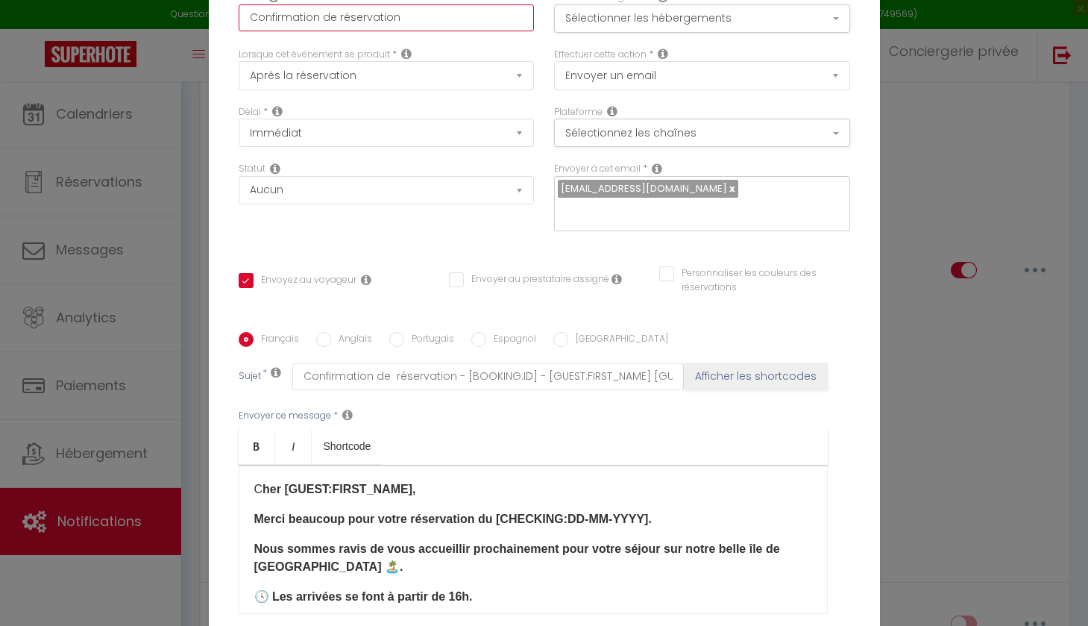
type input "Confirmation de réservation C"
checkbox input "true"
checkbox input "false"
type input "Confirmation de réservation CA"
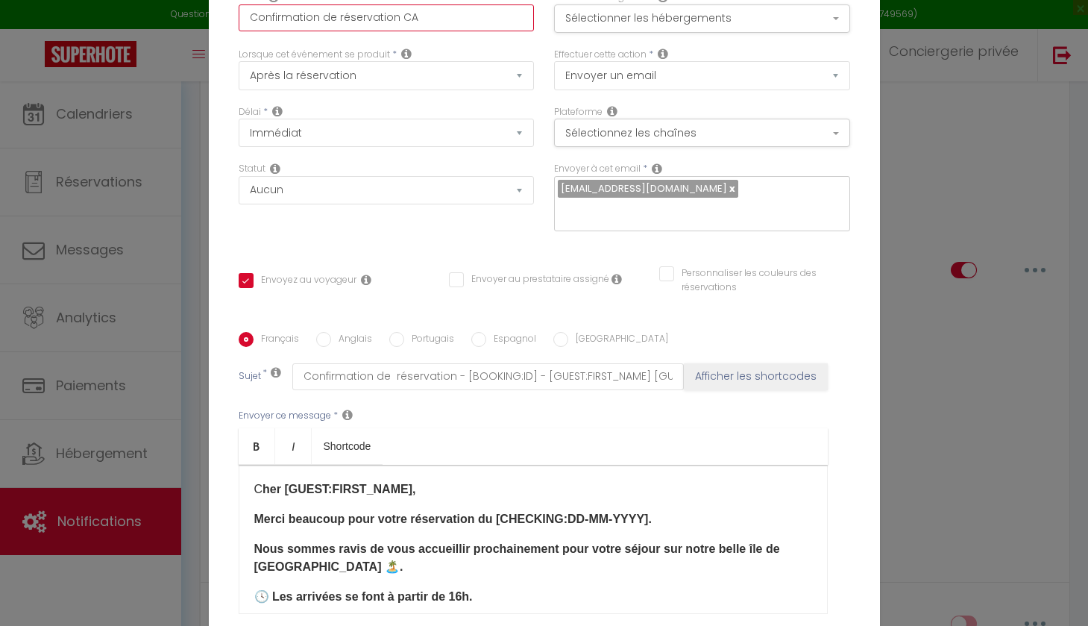
checkbox input "true"
checkbox input "false"
type input "Confirmation de réservation CAS"
checkbox input "true"
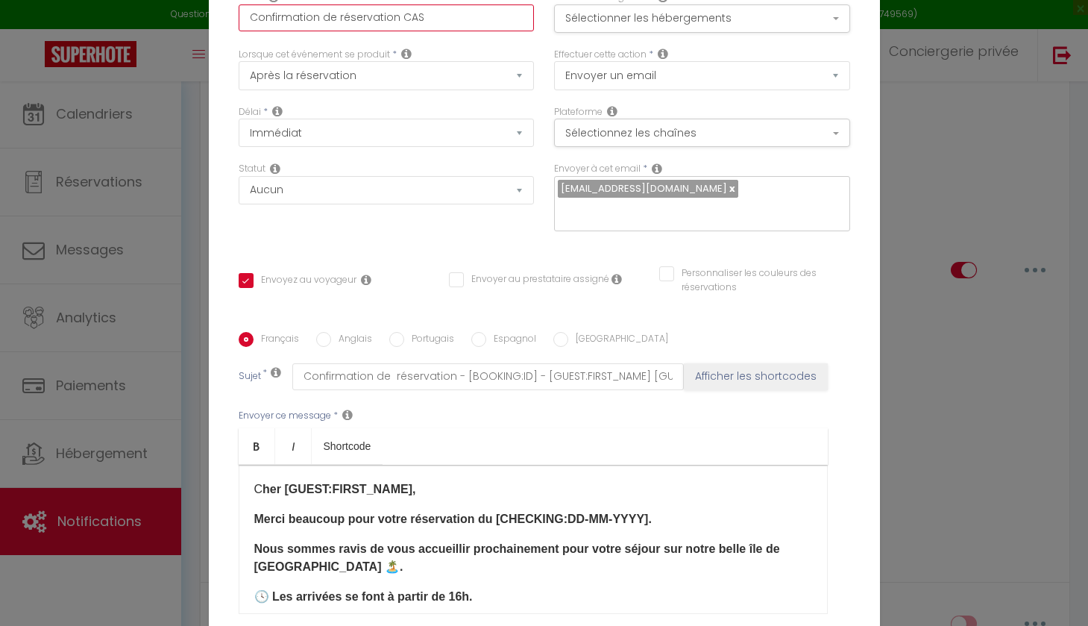
checkbox input "false"
type input "Confirmation de réservation CASA"
checkbox input "true"
checkbox input "false"
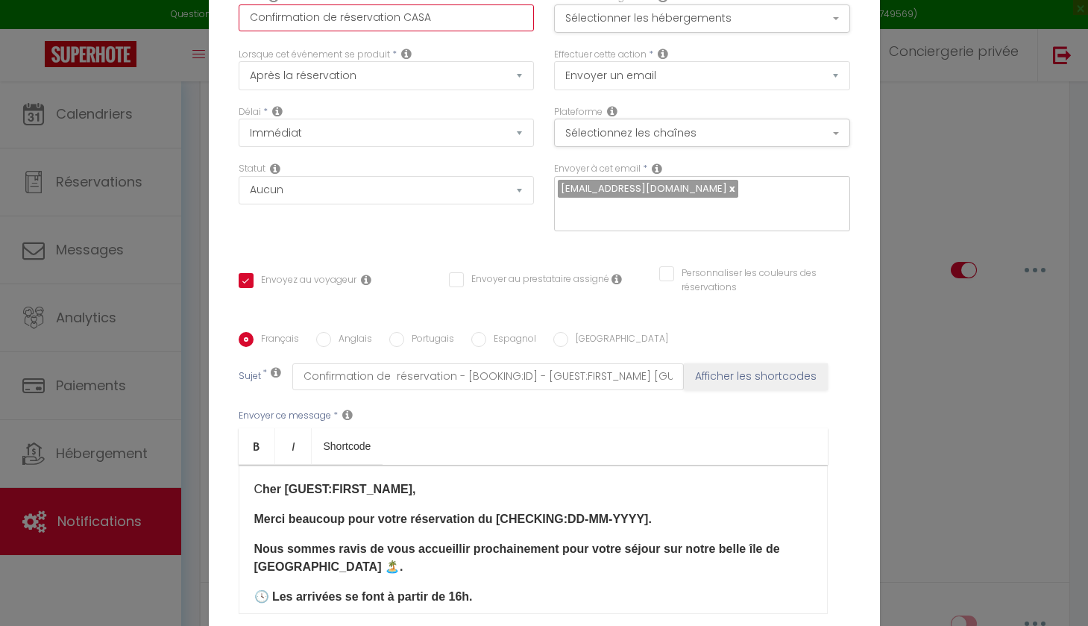
checkbox input "false"
type input "Confirmation de réservation CASA"
checkbox input "true"
checkbox input "false"
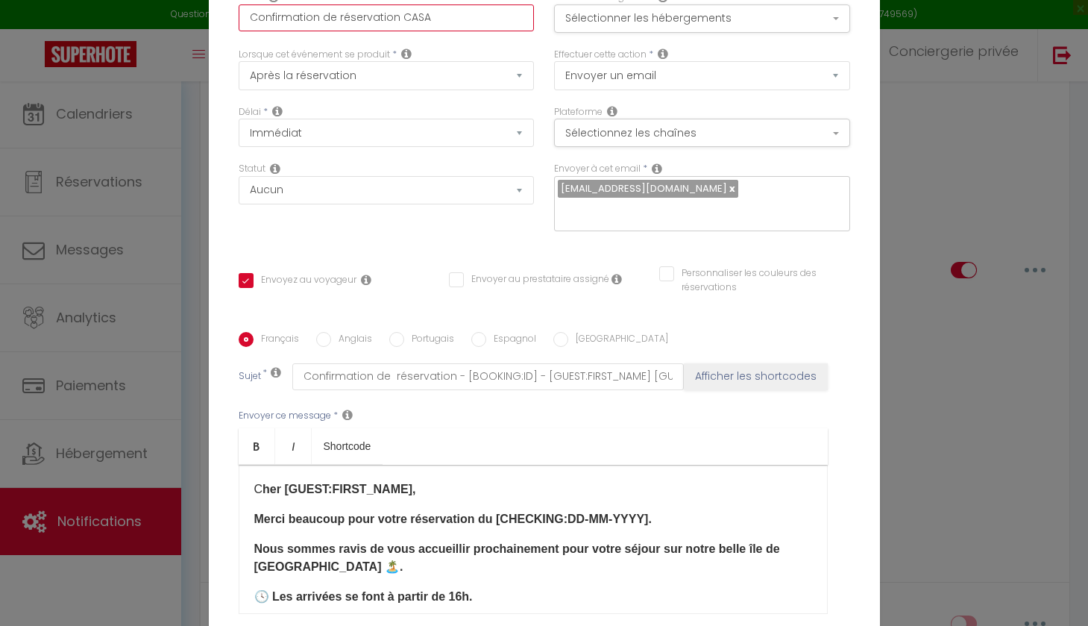
type input "Confirmation de réservation CASA M"
checkbox input "true"
checkbox input "false"
type input "Confirmation de réservation CASA MA"
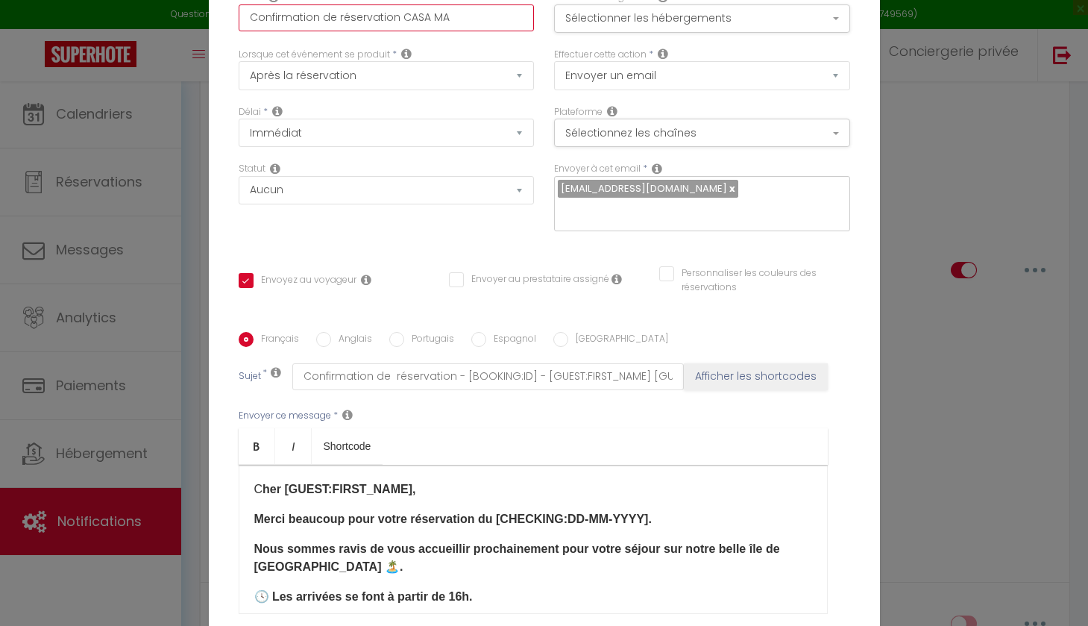
checkbox input "true"
checkbox input "false"
type input "Confirmation de réservation CASA MAR"
checkbox input "true"
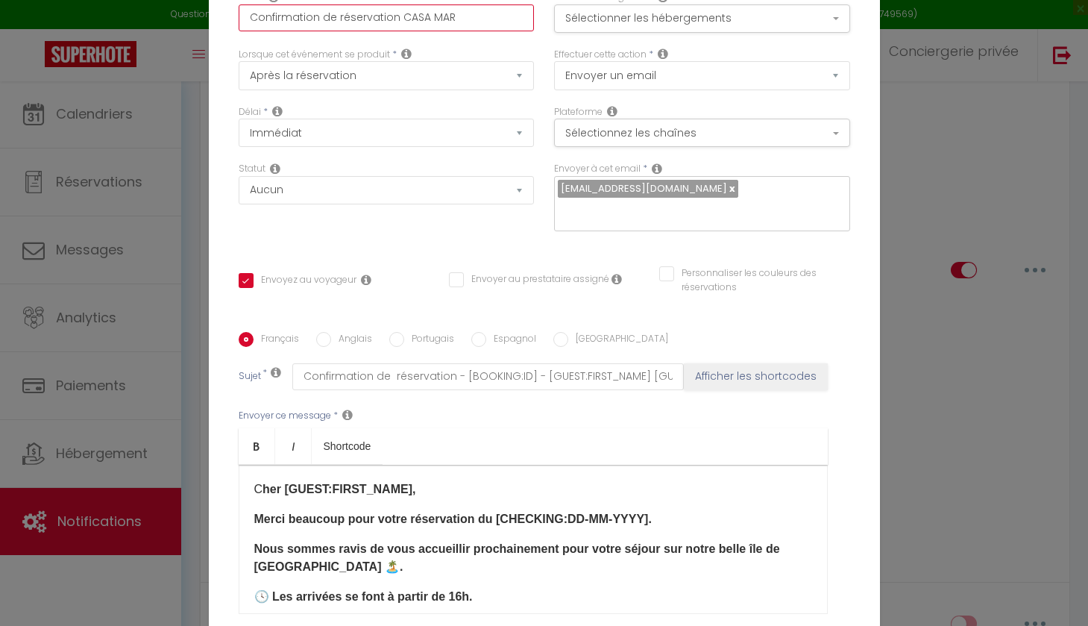
checkbox input "false"
type input "Confirmation de réservation CASA MARI"
checkbox input "true"
checkbox input "false"
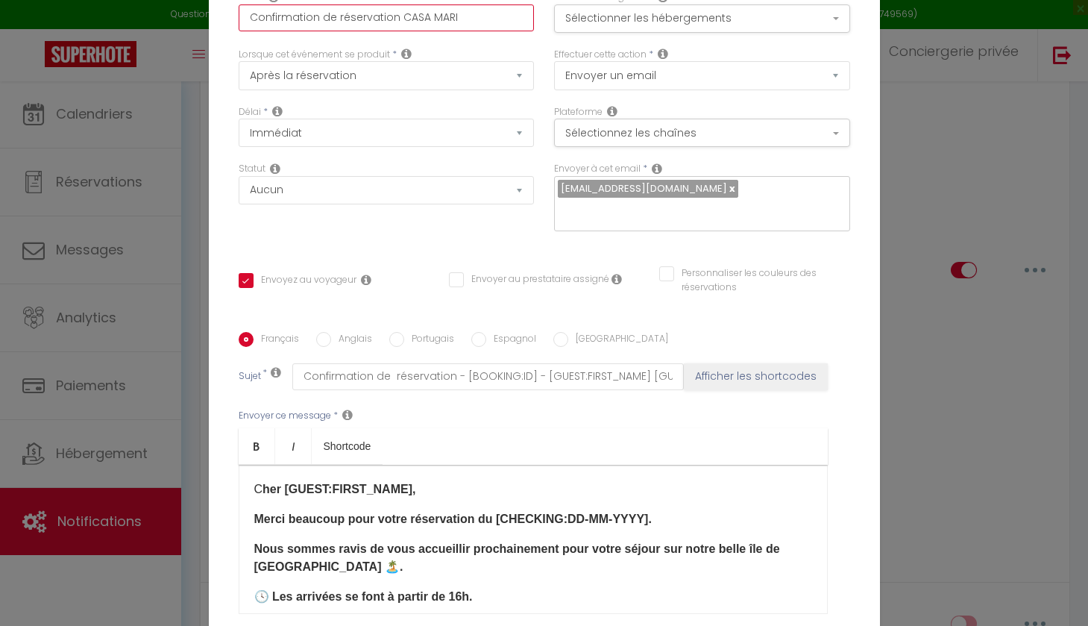
checkbox input "false"
type input "Confirmation de réservation CASA MARIN"
checkbox input "true"
checkbox input "false"
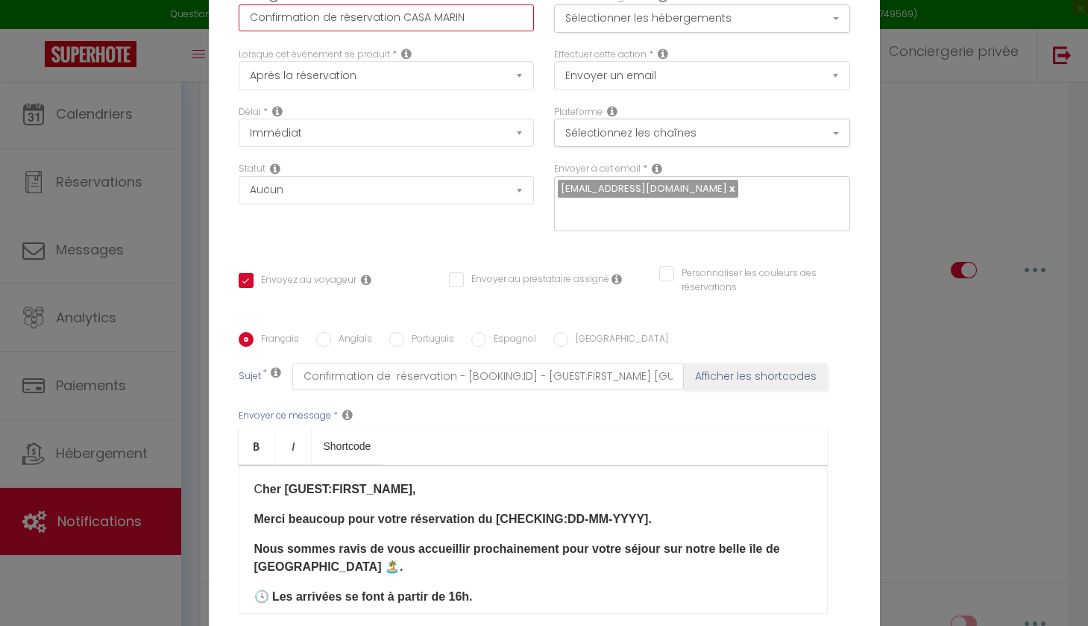
type input "Confirmation de réservation CASA MARINA"
checkbox input "true"
checkbox input "false"
type input "Confirmation de réservation CASA MARINA"
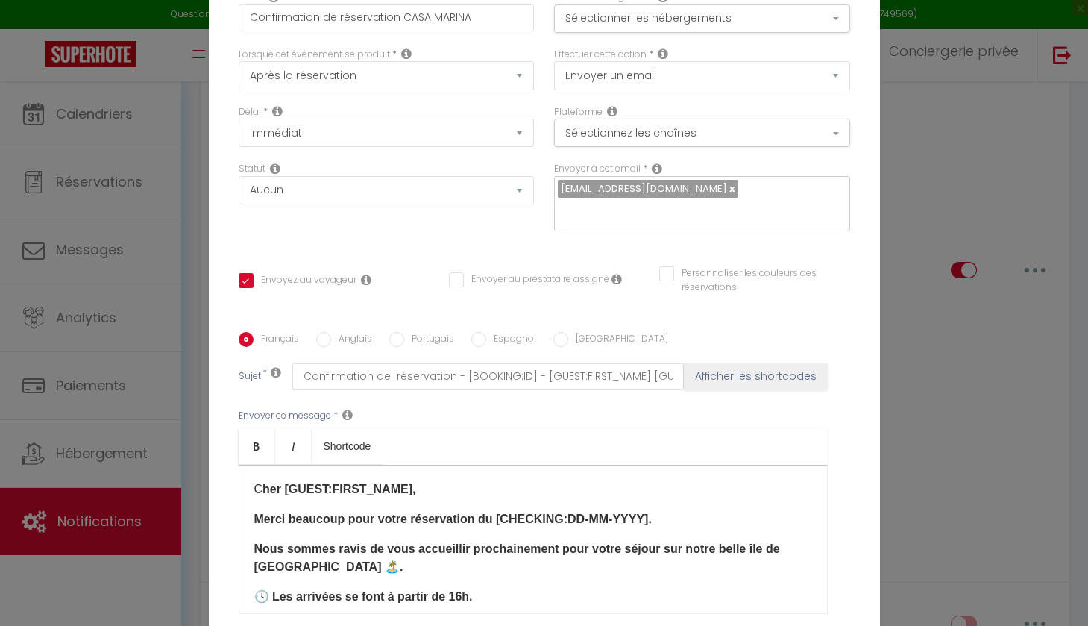
click at [463, 594] on b "🕓 Les arrivées se font à partir de 16h." at bounding box center [363, 596] width 218 height 13
click at [482, 596] on p "🕓 Les arrivées se font à partir de 17h." at bounding box center [533, 597] width 558 height 18
click at [502, 591] on p "🕓 Les arrivées se font à partir de 17h" at bounding box center [533, 597] width 558 height 18
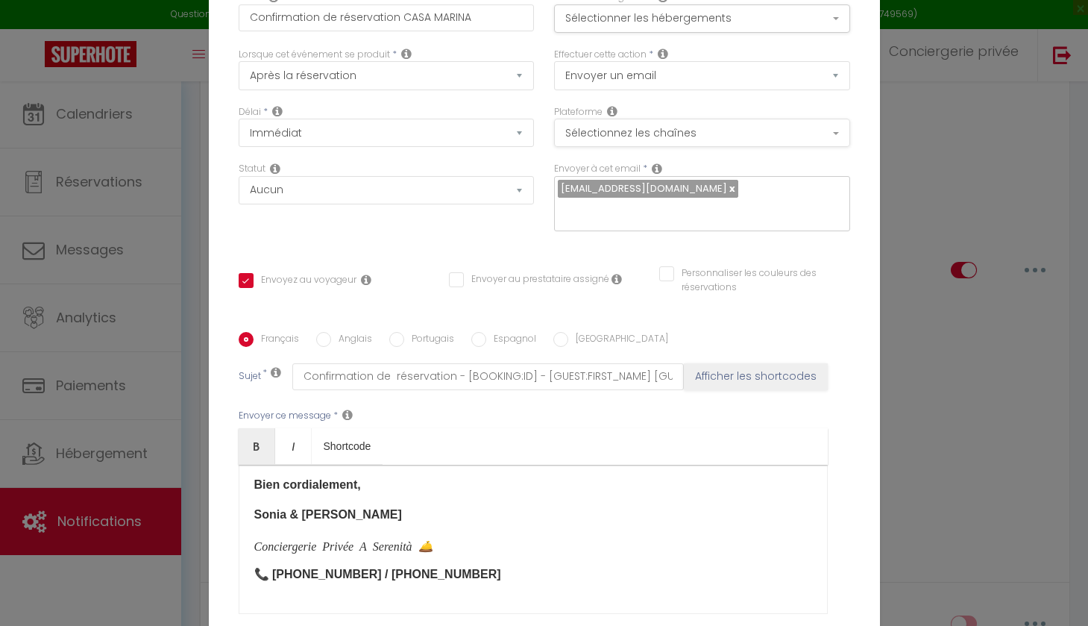
scroll to position [0, 0]
click at [715, 25] on button "Sélectionner les hébergements" at bounding box center [702, 18] width 296 height 28
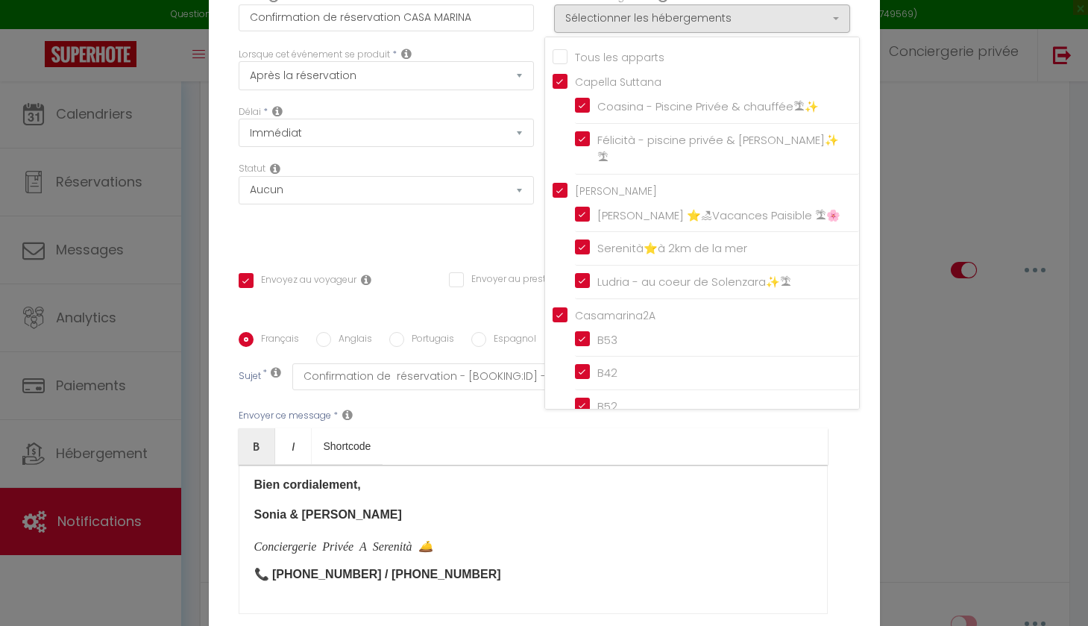
click at [564, 53] on input "Tous les apparts" at bounding box center [705, 55] width 306 height 15
checkbox input "true"
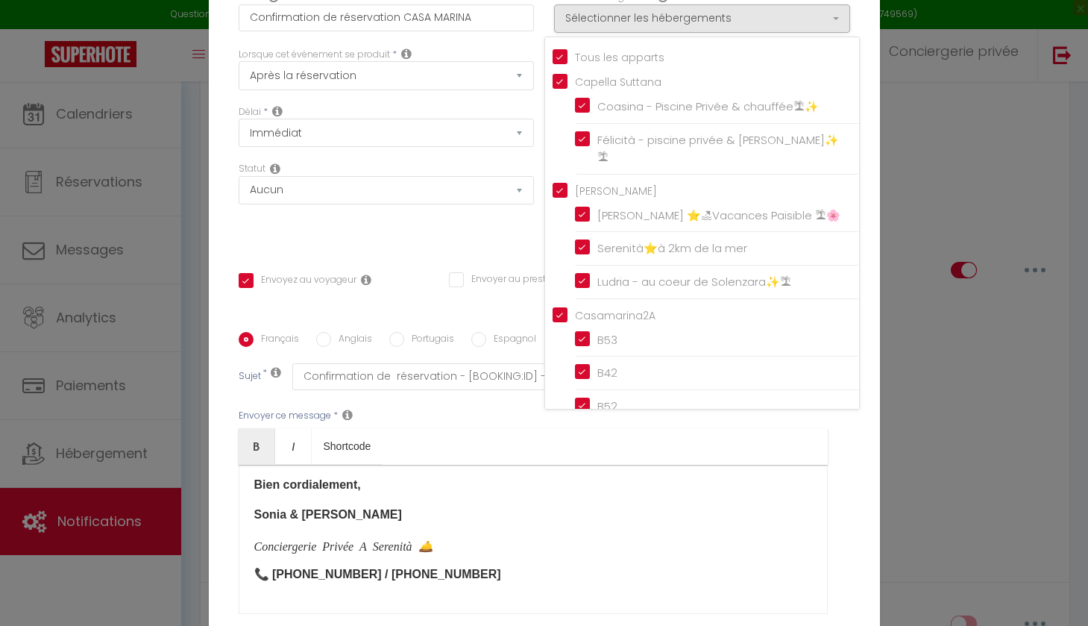
checkbox input "false"
click at [564, 53] on input "Tous les apparts" at bounding box center [705, 55] width 306 height 15
checkbox input "false"
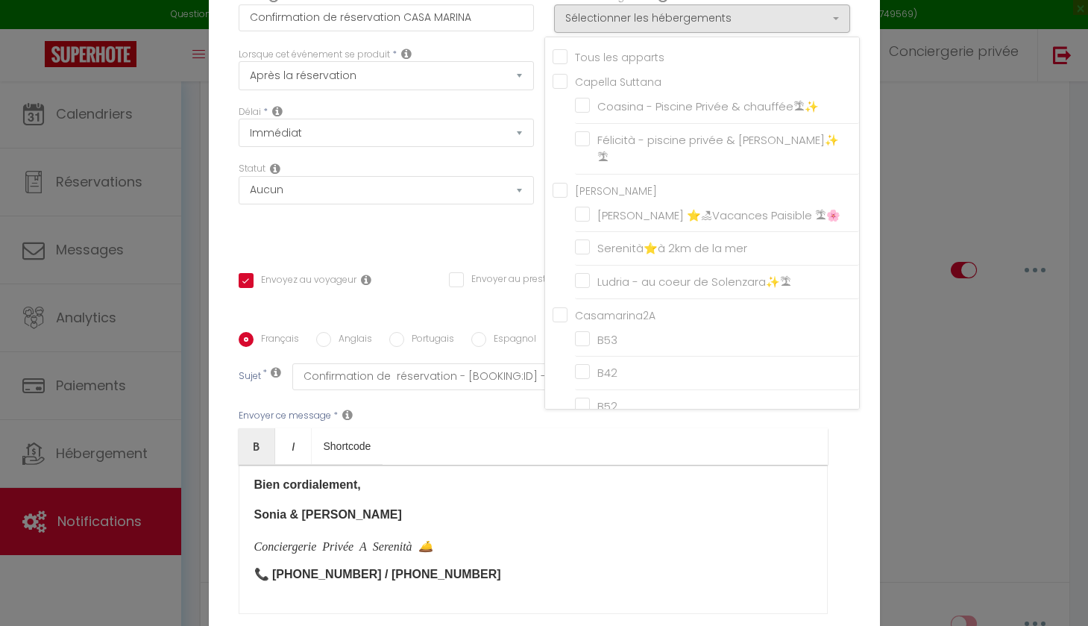
checkbox input "false"
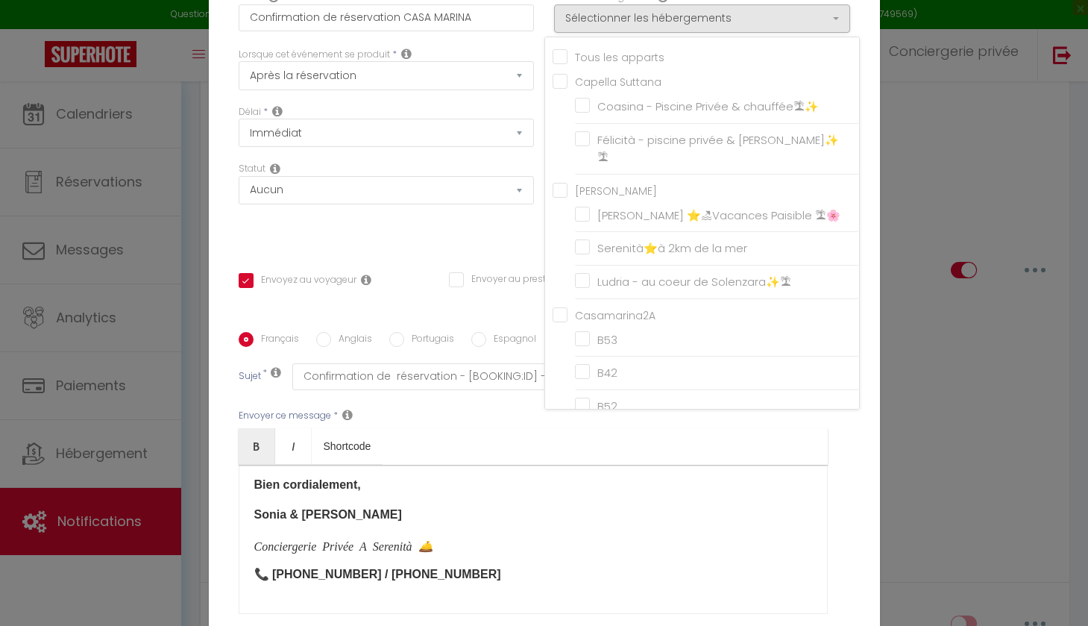
checkbox input "false"
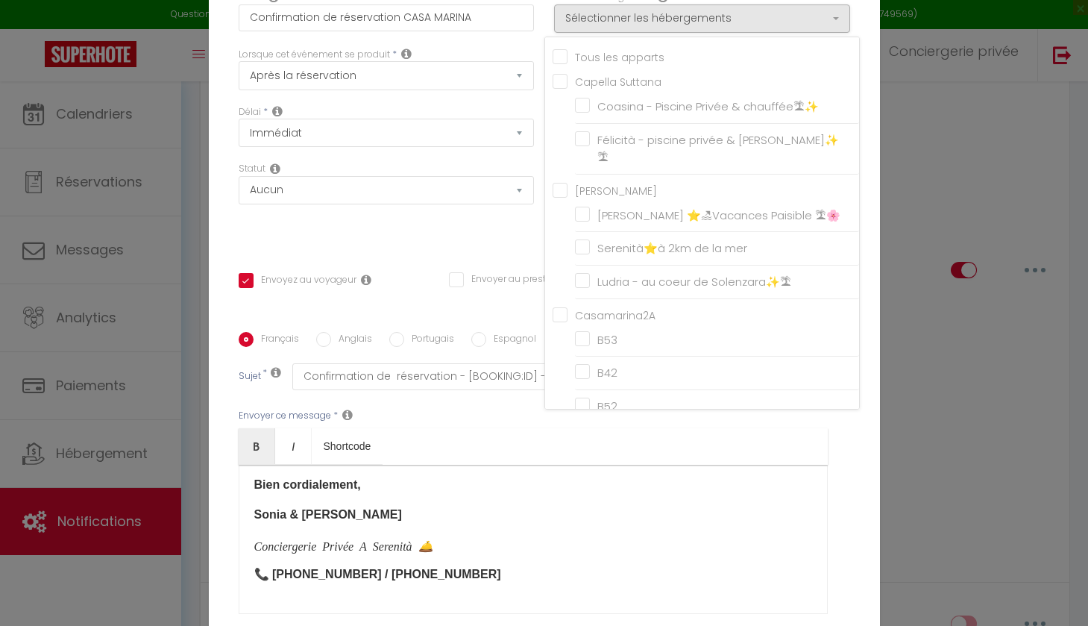
checkbox input "false"
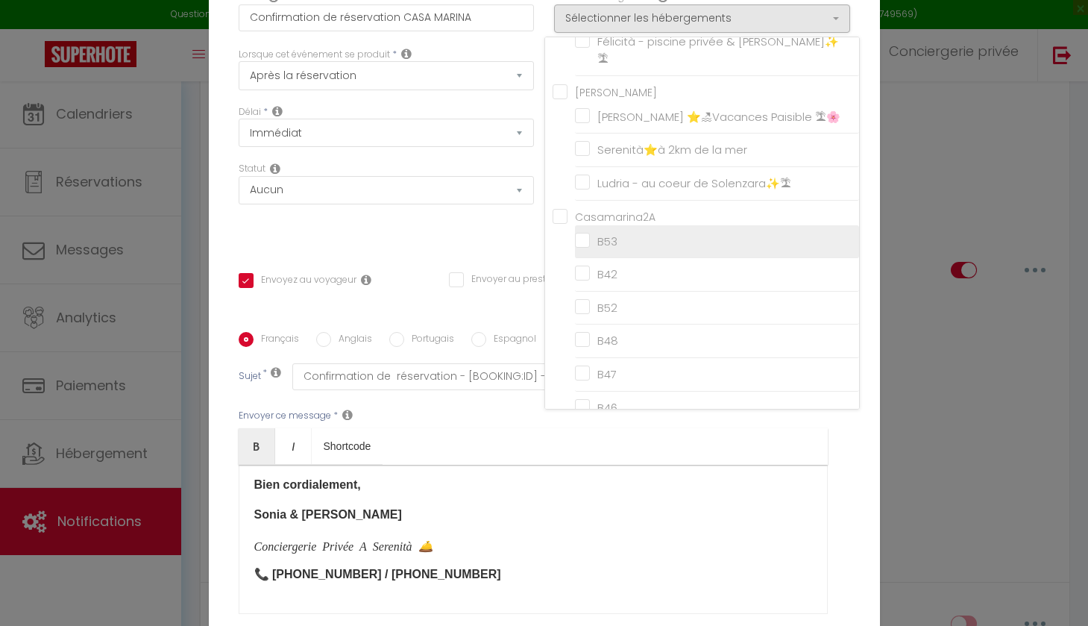
scroll to position [101, 0]
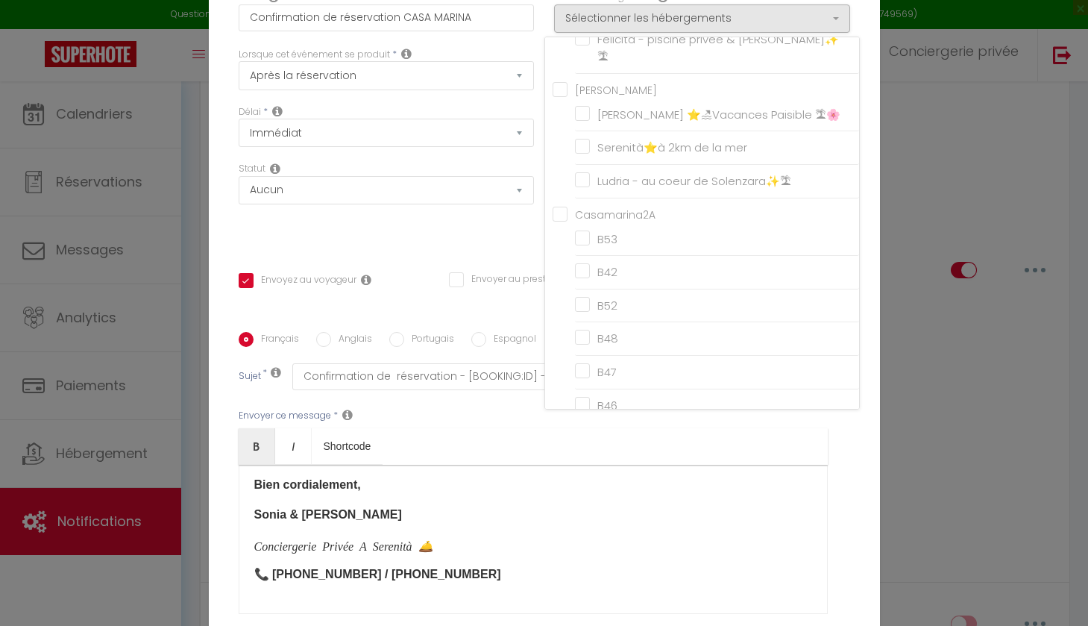
click at [558, 206] on input "Casamarina2A" at bounding box center [705, 213] width 306 height 15
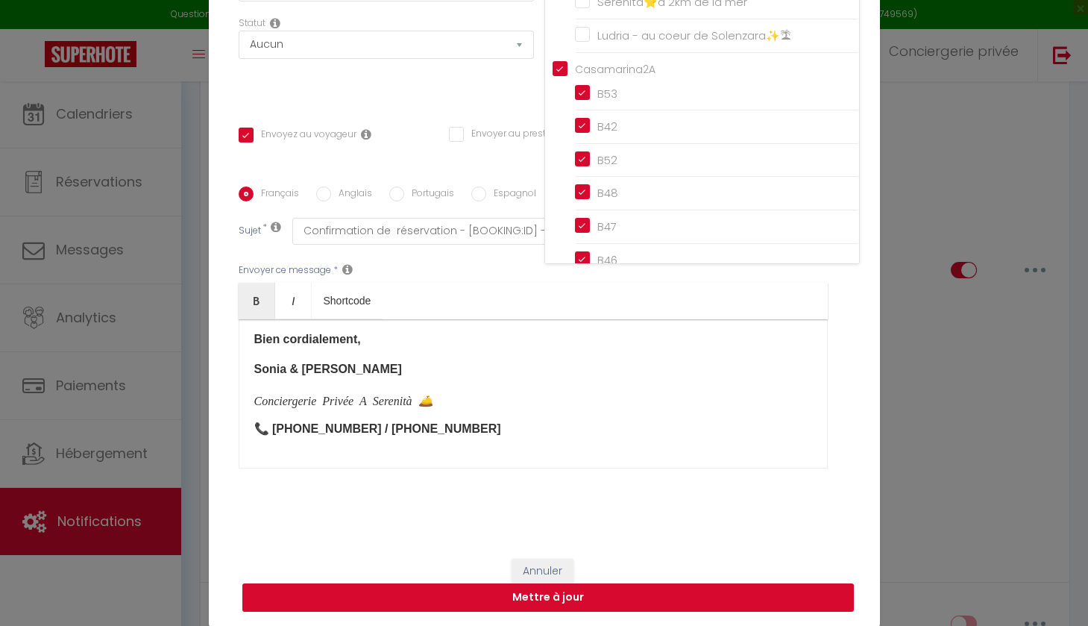
click at [567, 588] on button "Mettre à jour" at bounding box center [547, 597] width 611 height 28
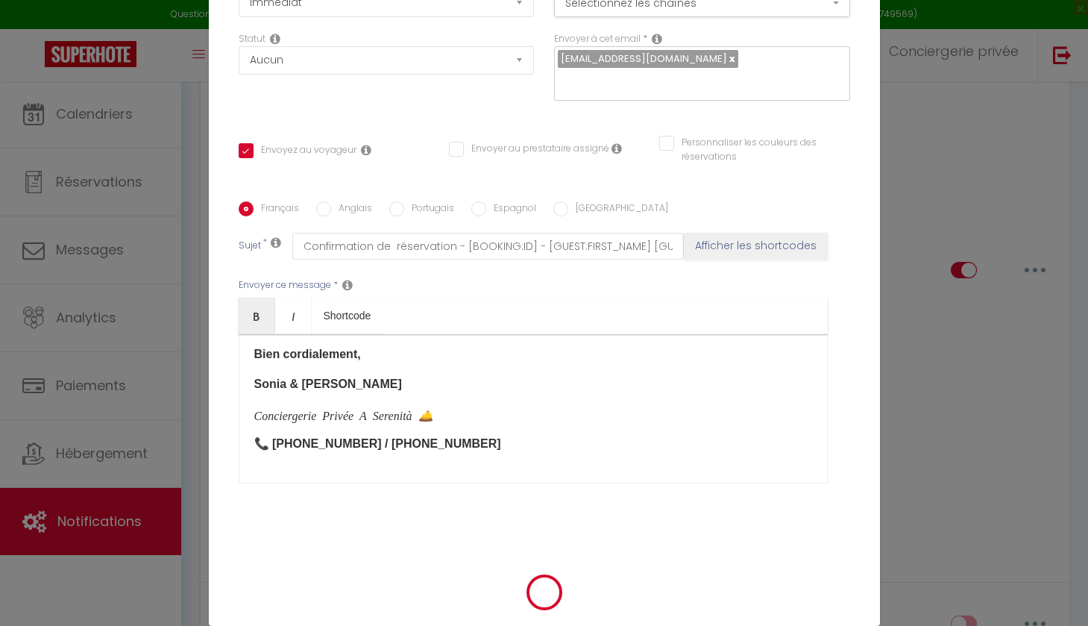
scroll to position [138, 0]
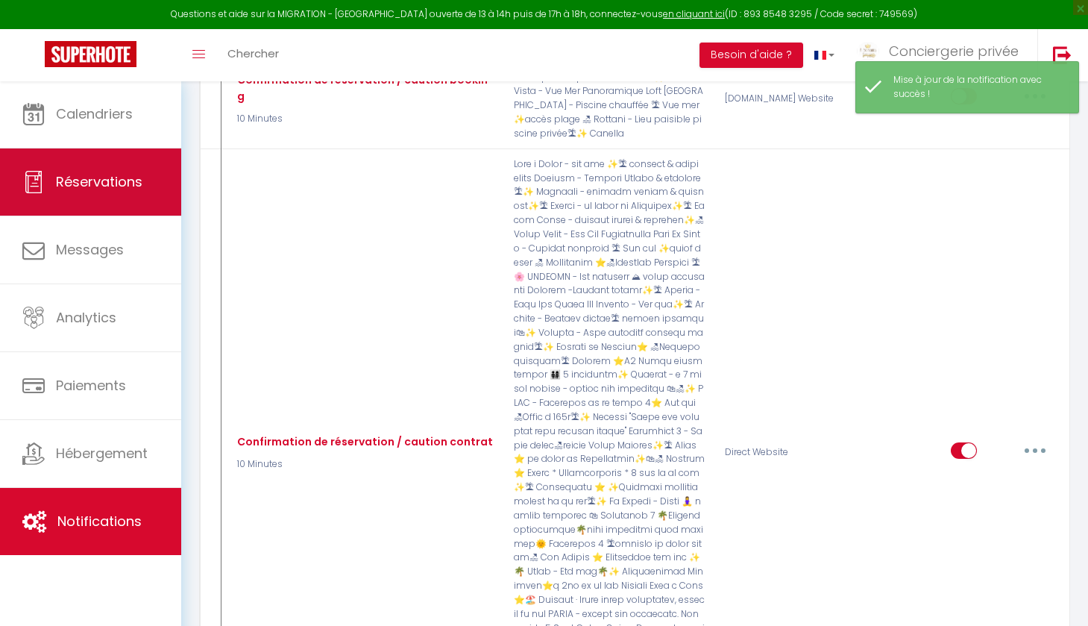
click at [104, 194] on link "Réservations" at bounding box center [90, 181] width 181 height 67
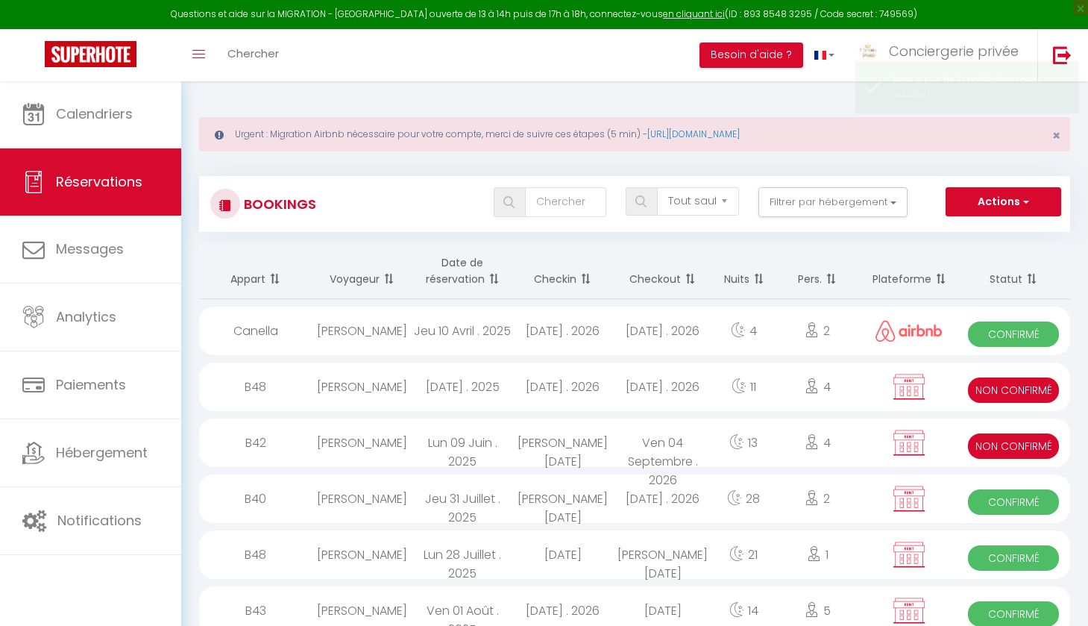
click at [997, 187] on button "Actions" at bounding box center [1002, 202] width 115 height 30
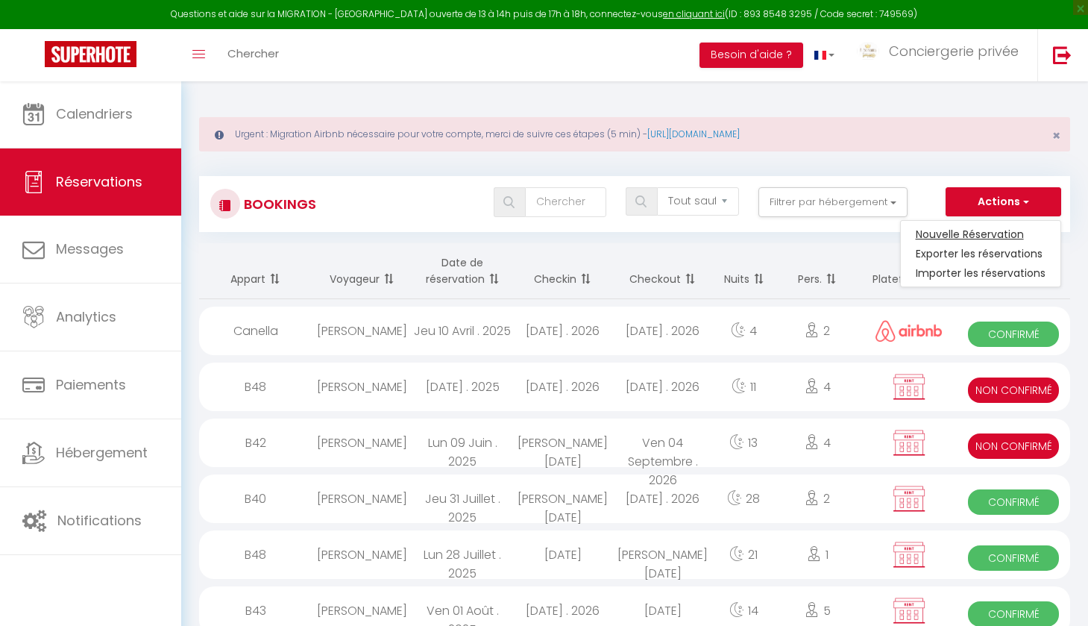
click at [974, 226] on link "Nouvelle Réservation" at bounding box center [981, 233] width 160 height 19
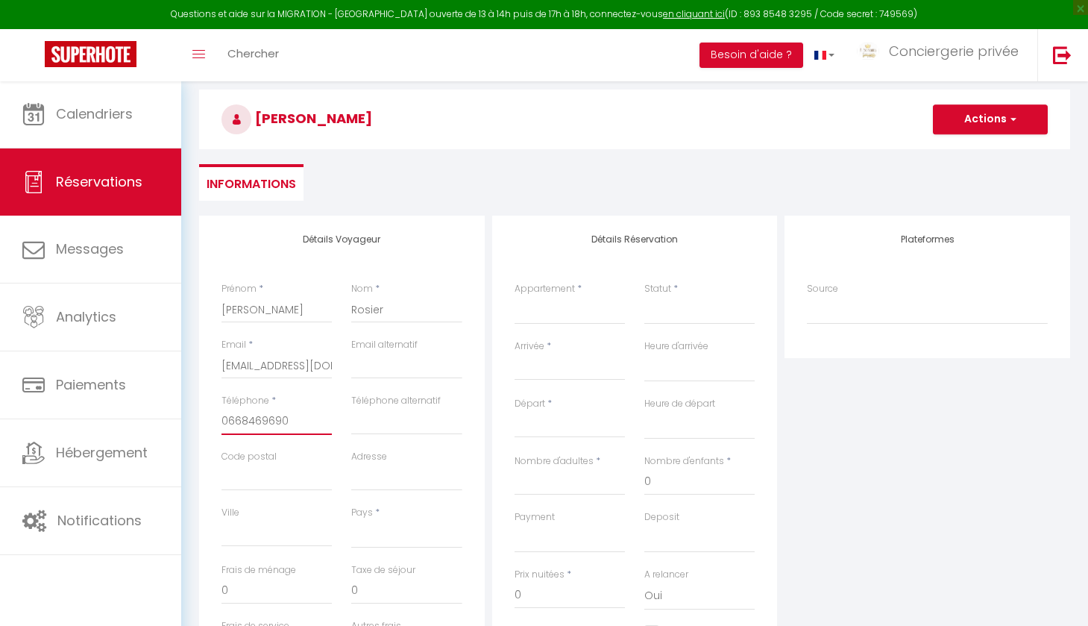
scroll to position [136, 0]
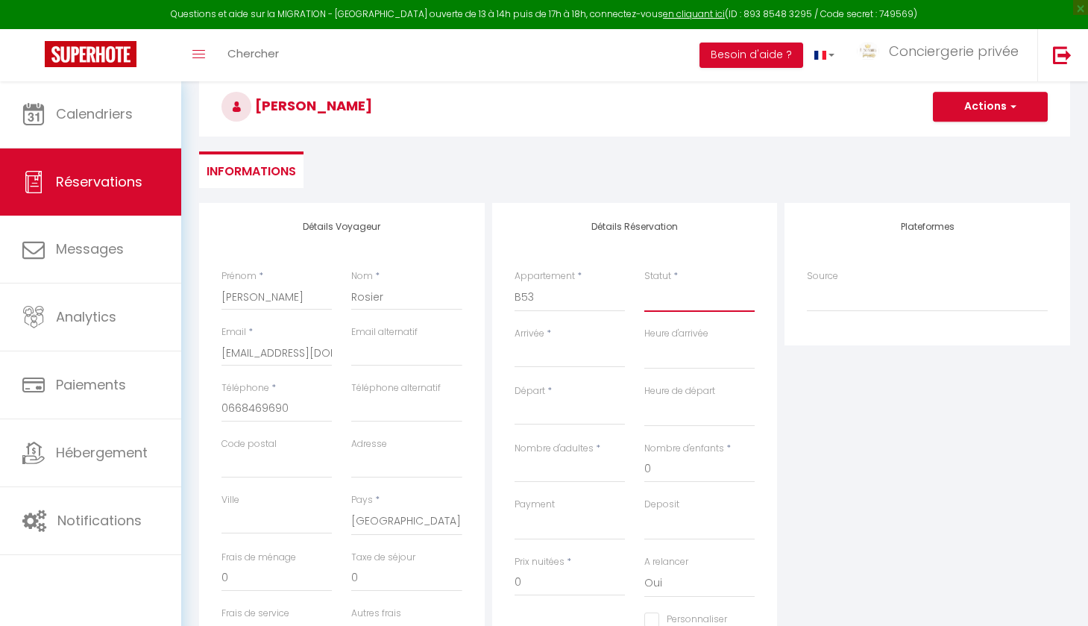
click at [667, 297] on select "Confirmé Non Confirmé [PERSON_NAME] par le voyageur No Show Request" at bounding box center [699, 297] width 110 height 28
click at [661, 297] on select "Confirmé Non Confirmé [PERSON_NAME] par le voyageur No Show Request" at bounding box center [699, 297] width 110 height 28
click at [545, 364] on input "Arrivée" at bounding box center [569, 355] width 110 height 19
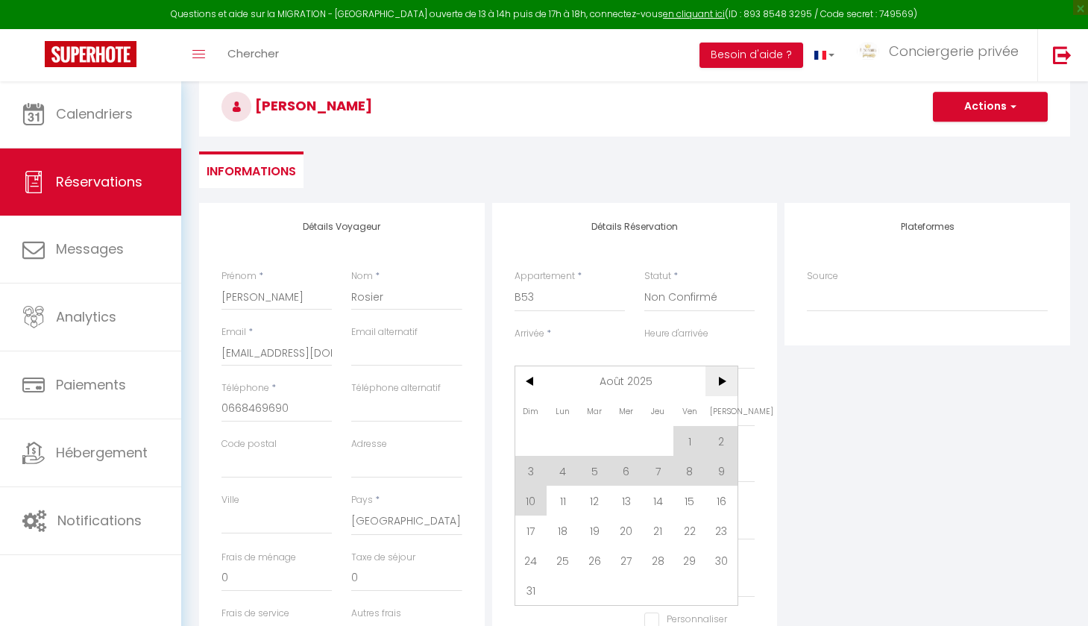
click at [722, 389] on span ">" at bounding box center [721, 381] width 32 height 30
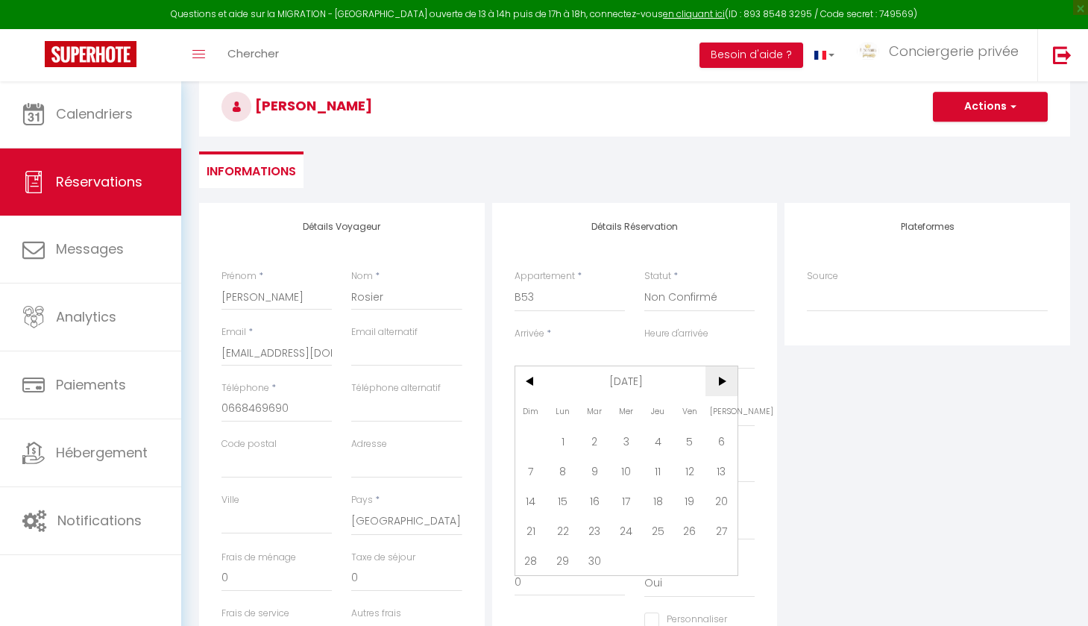
click at [721, 389] on span ">" at bounding box center [721, 381] width 32 height 30
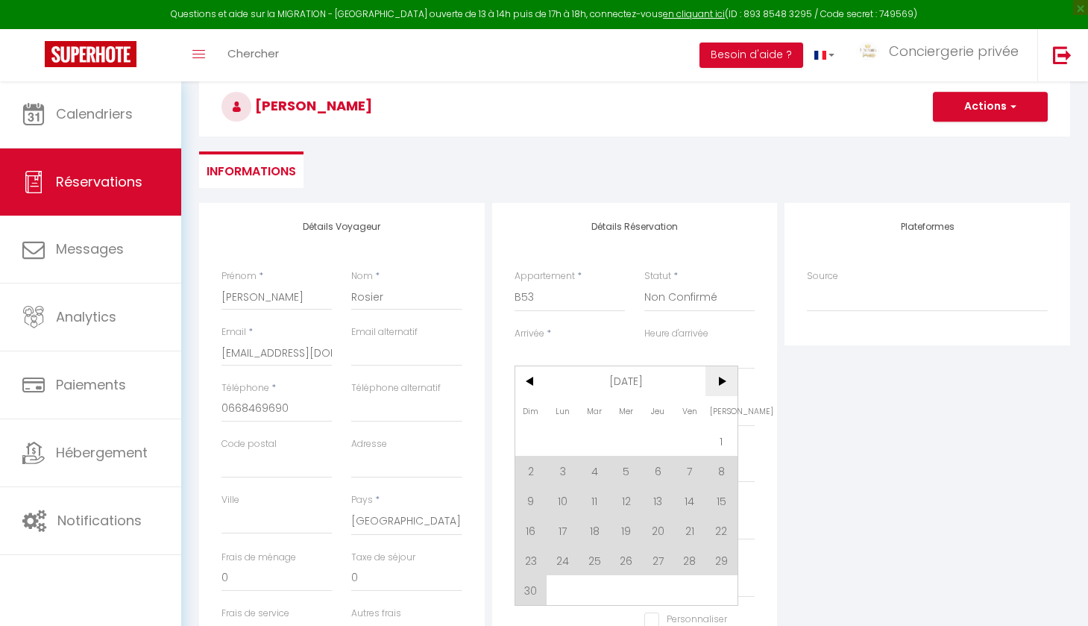
click at [721, 389] on span ">" at bounding box center [721, 381] width 32 height 30
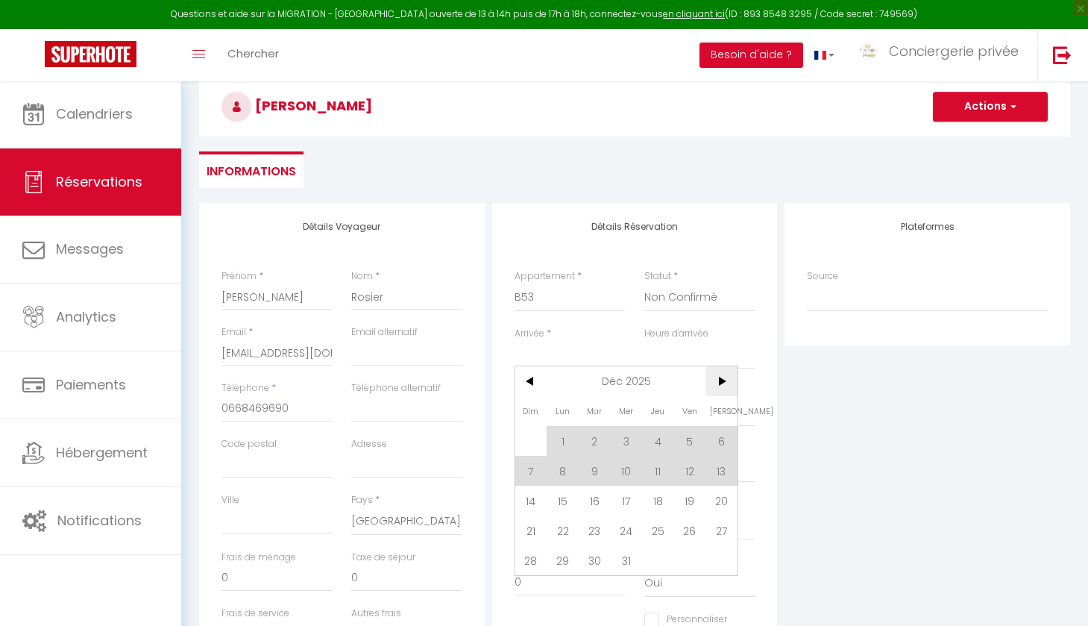
click at [721, 389] on span ">" at bounding box center [721, 381] width 32 height 30
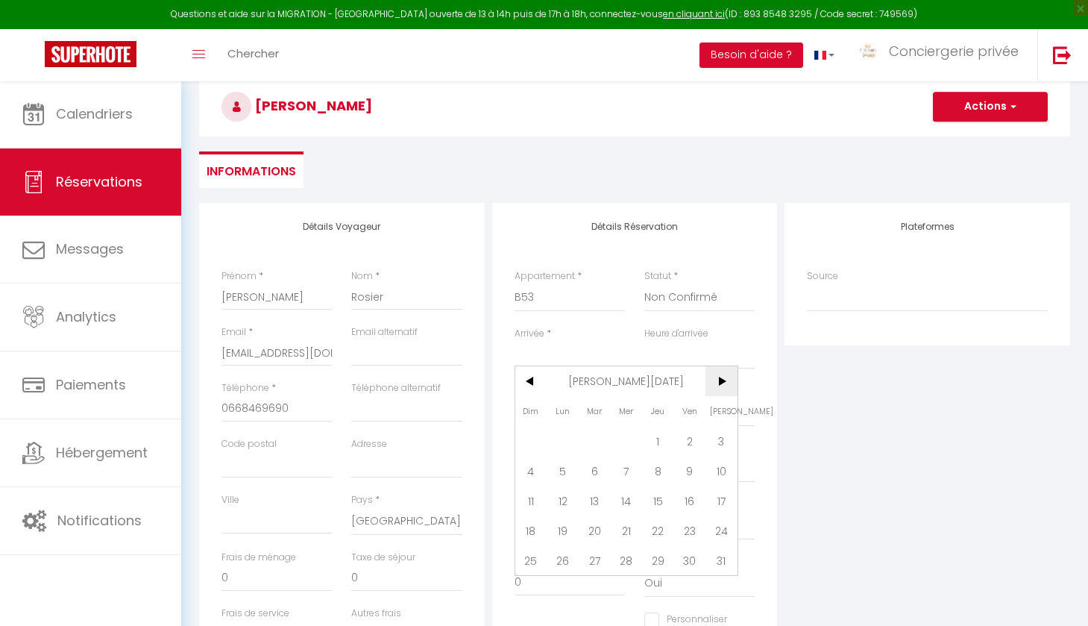
click at [721, 389] on span ">" at bounding box center [721, 381] width 32 height 30
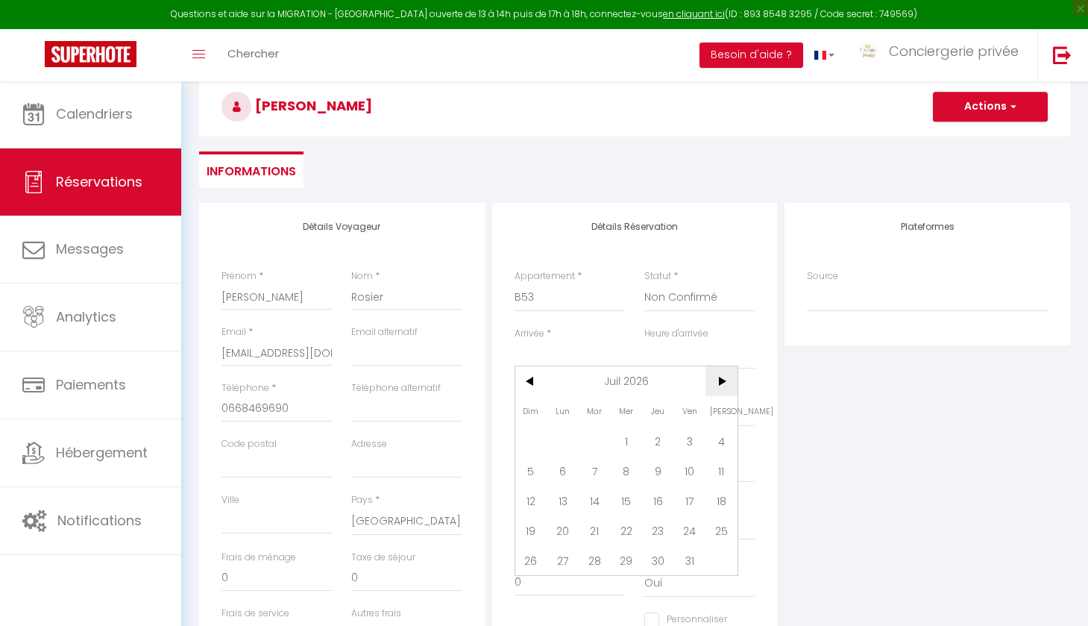
click at [721, 389] on span ">" at bounding box center [721, 381] width 32 height 30
click at [723, 446] on span "1" at bounding box center [721, 441] width 32 height 30
click at [548, 353] on input "[DATE]" at bounding box center [569, 355] width 110 height 19
click at [579, 321] on div "Appartement * Coasina - Piscine Privée & chauffée🏝✨ Félicità - piscine privée &…" at bounding box center [570, 297] width 130 height 57
click at [569, 412] on input "Dim 02 Août 2026" at bounding box center [569, 412] width 110 height 19
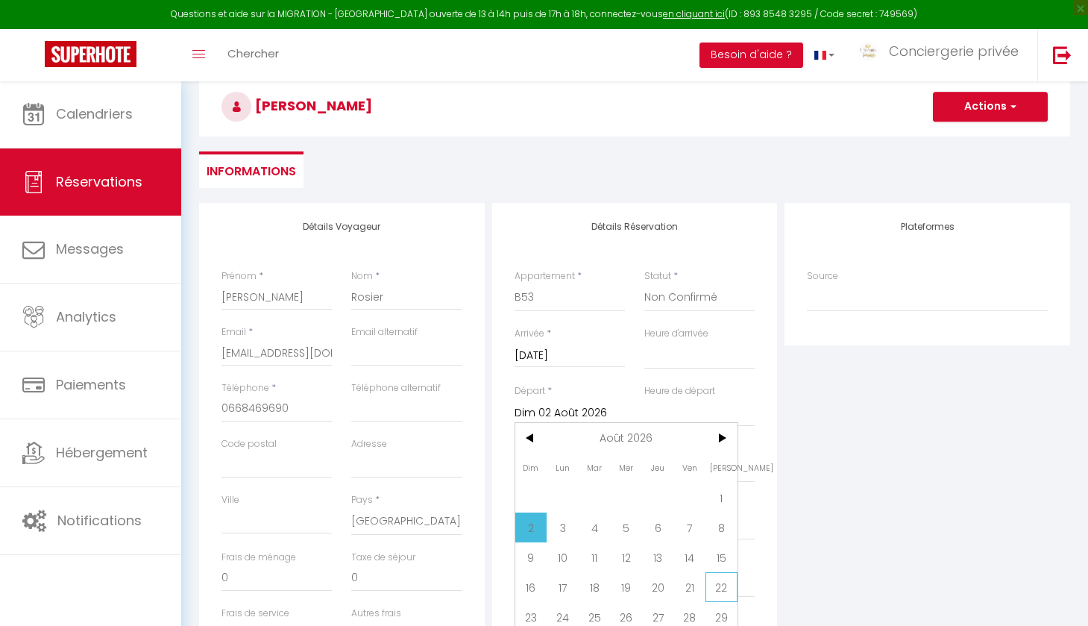
click at [722, 580] on span "22" at bounding box center [721, 587] width 32 height 30
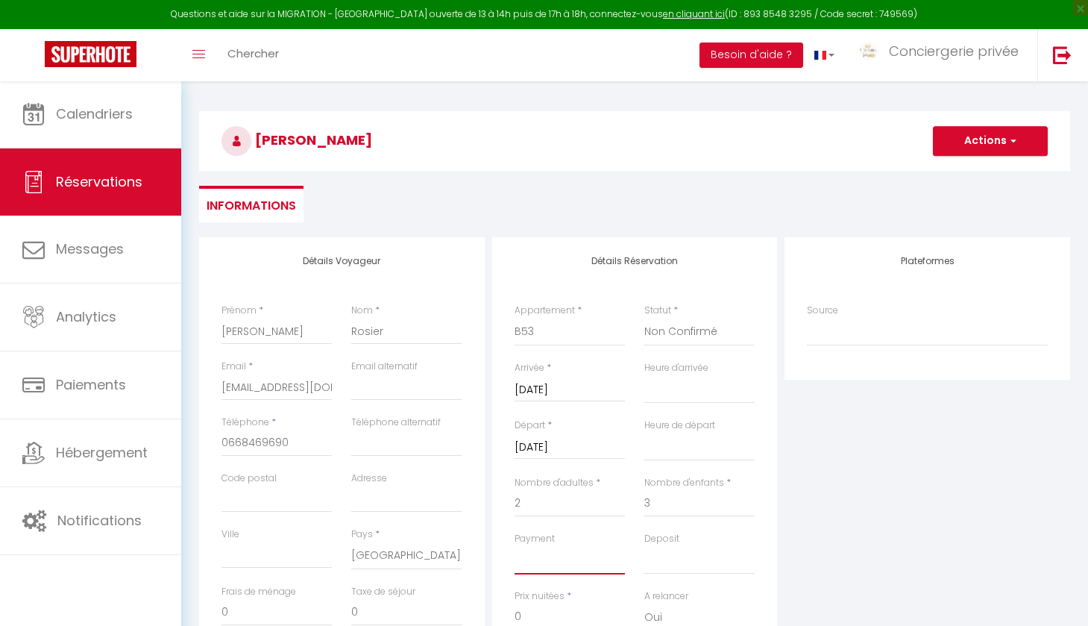
scroll to position [31, 0]
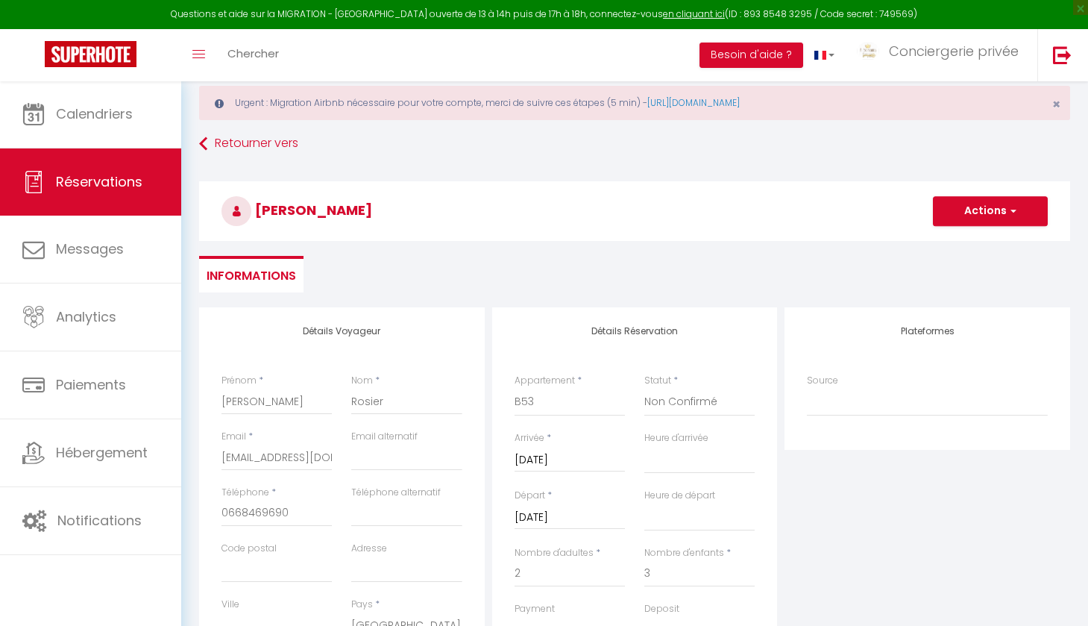
click at [1016, 202] on button "Actions" at bounding box center [990, 211] width 115 height 30
click at [959, 242] on link "Enregistrer" at bounding box center [975, 243] width 118 height 19
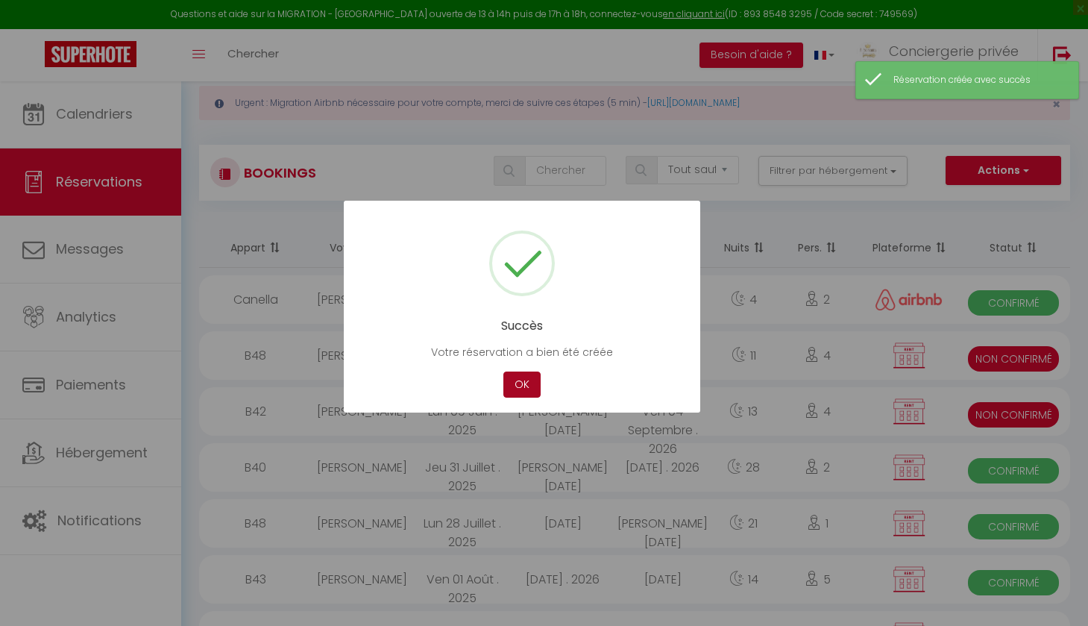
click at [523, 382] on button "OK" at bounding box center [521, 384] width 37 height 26
